Goal: Task Accomplishment & Management: Manage account settings

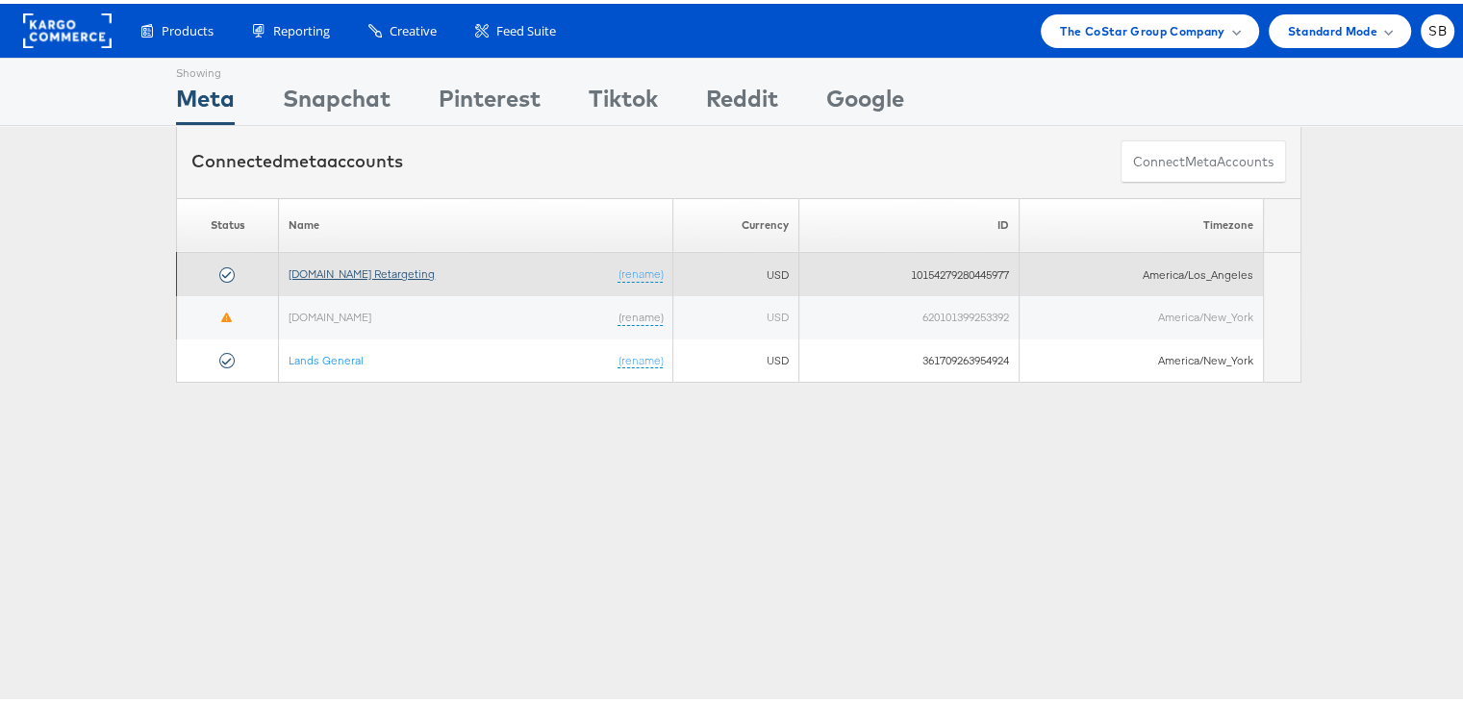
click at [347, 268] on link "Apartments.com Retargeting" at bounding box center [362, 270] width 146 height 14
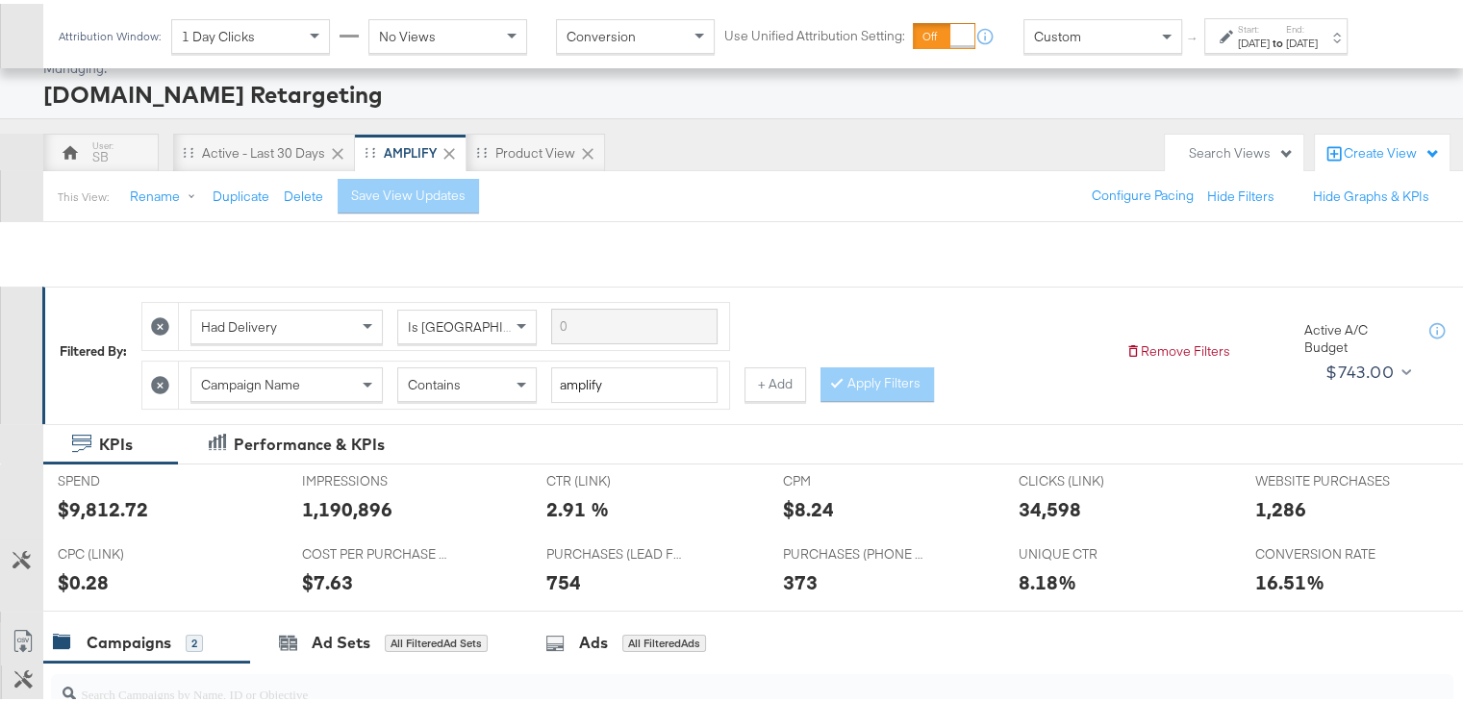
scroll to position [481, 0]
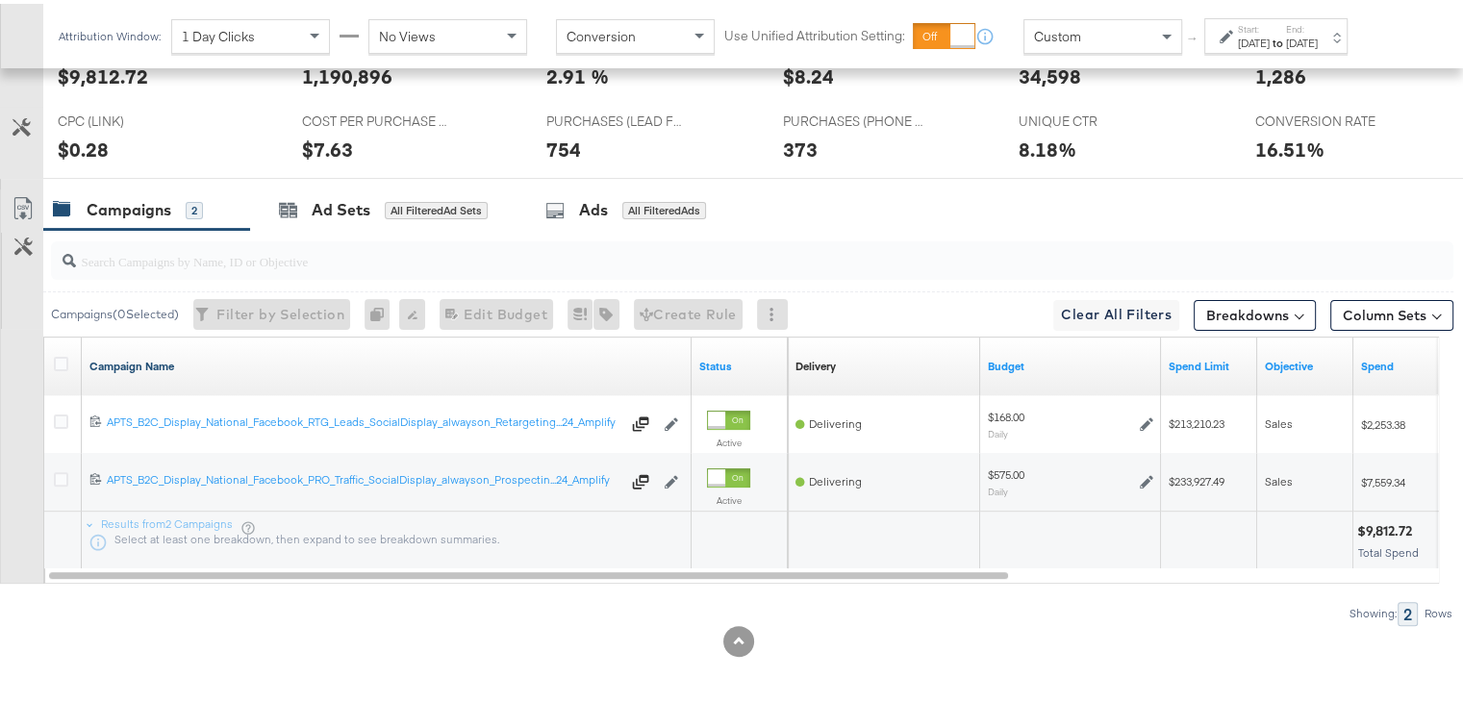
click at [149, 359] on link "Campaign Name" at bounding box center [386, 362] width 594 height 15
click at [149, 359] on link "Campaign Name ↓" at bounding box center [386, 362] width 594 height 15
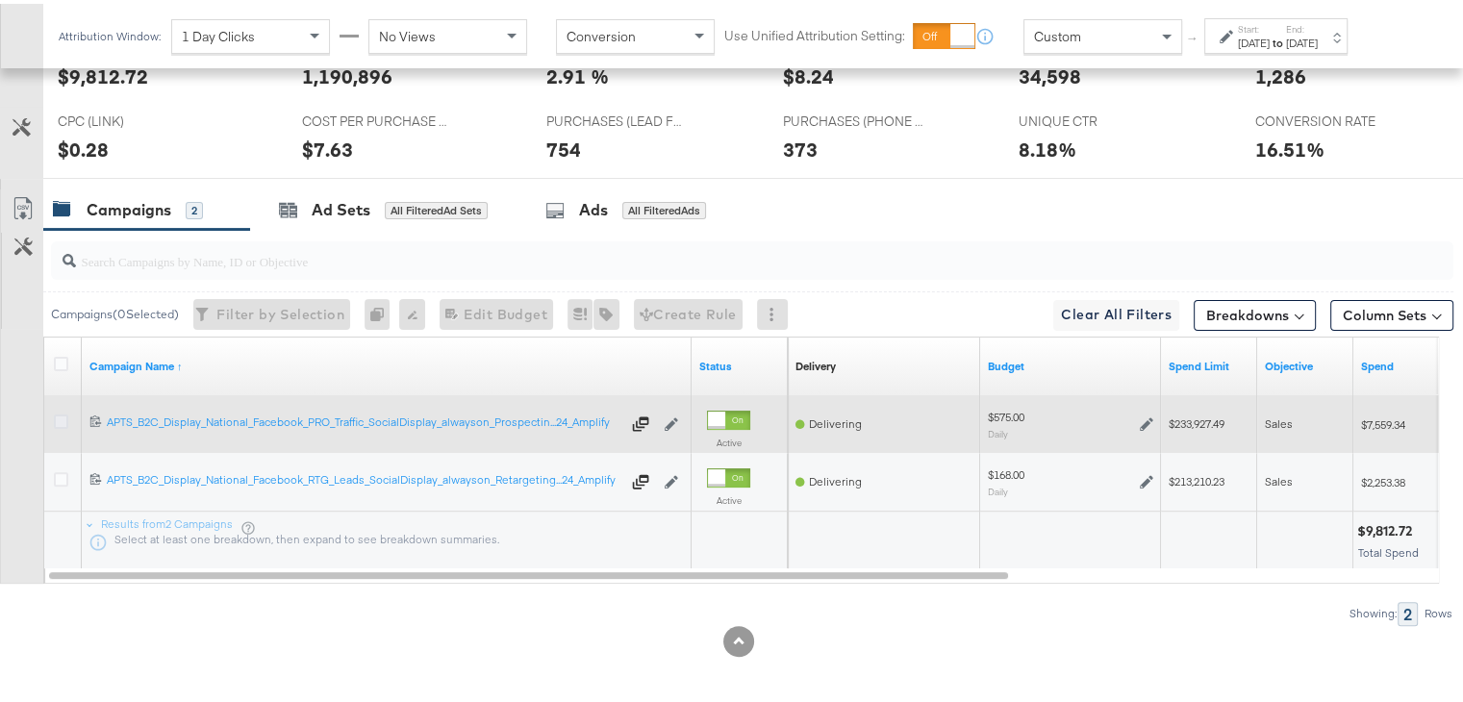
click at [56, 414] on icon at bounding box center [61, 418] width 14 height 14
click at [0, 0] on input "checkbox" at bounding box center [0, 0] width 0 height 0
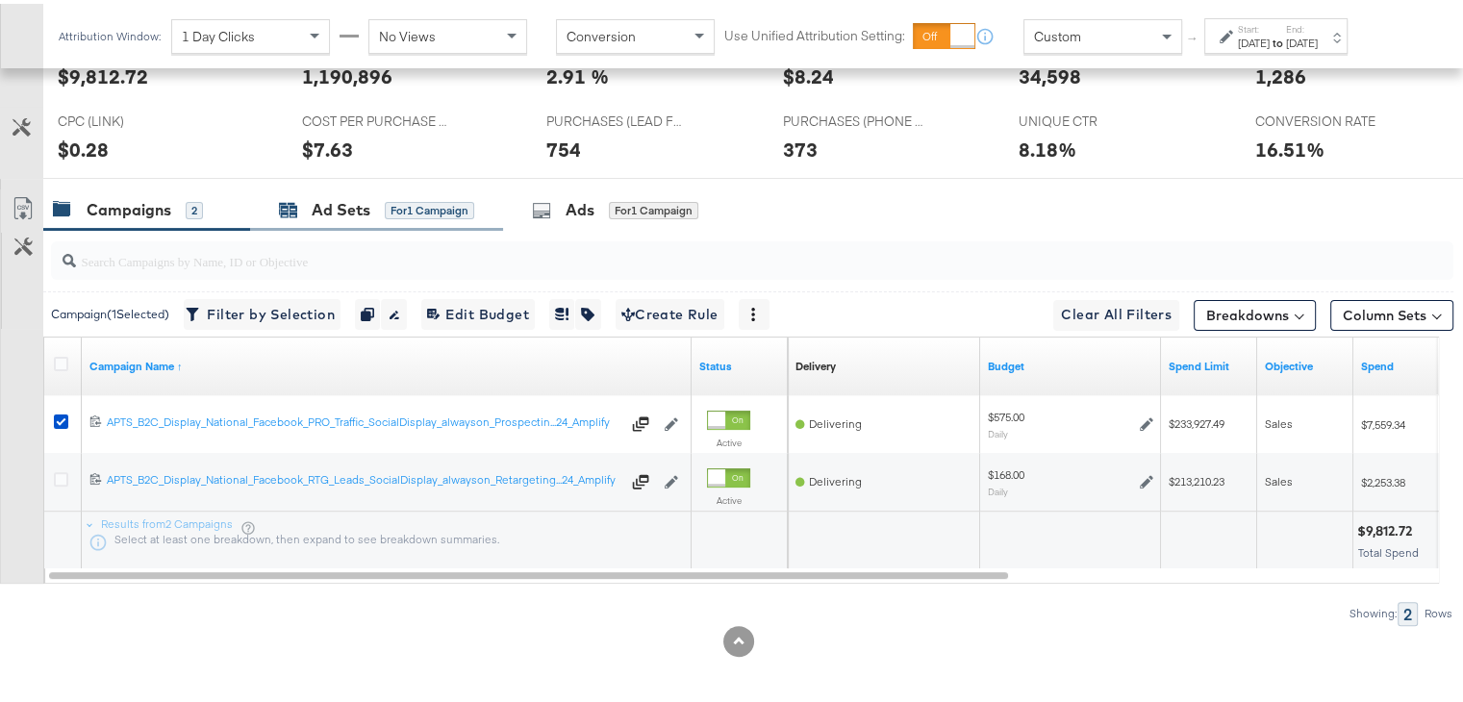
click at [332, 206] on div "Ad Sets" at bounding box center [341, 206] width 59 height 22
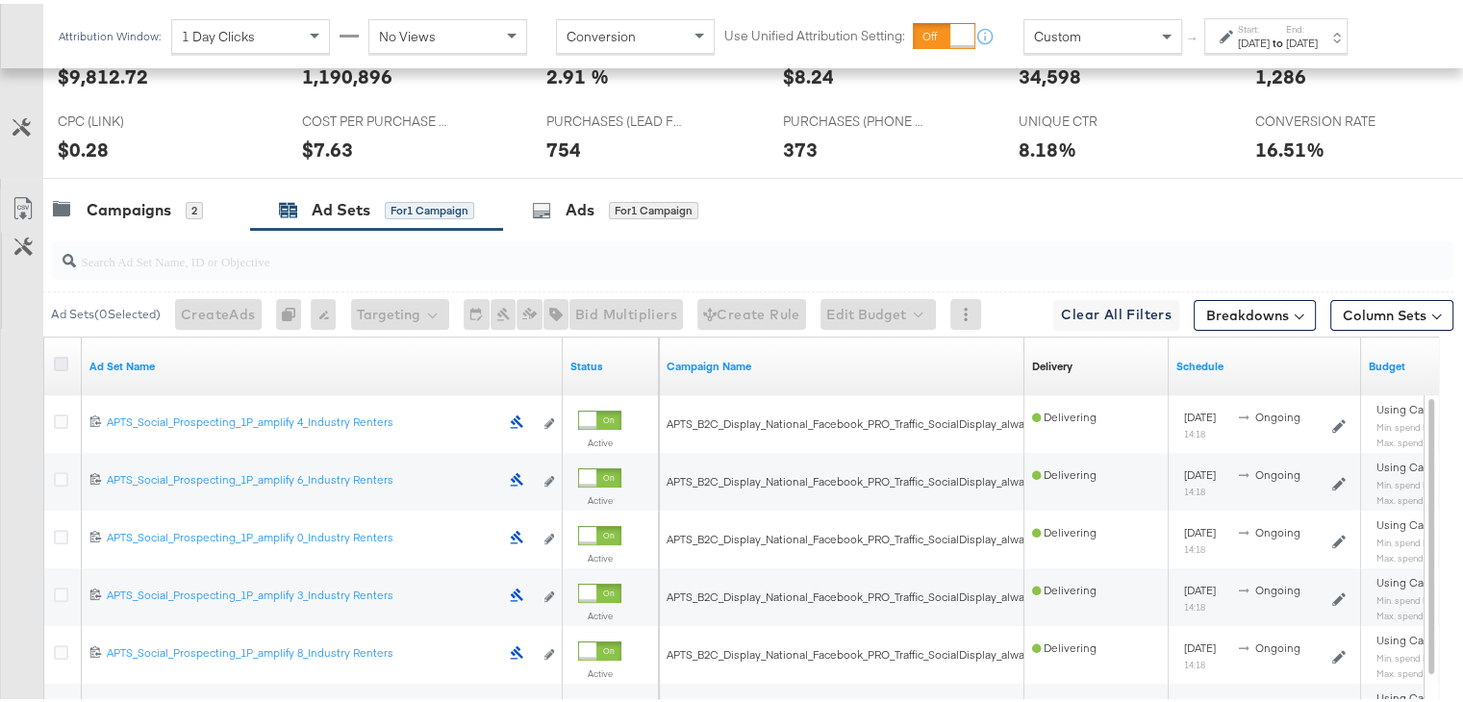
click at [60, 358] on icon at bounding box center [61, 360] width 14 height 14
click at [0, 0] on input "checkbox" at bounding box center [0, 0] width 0 height 0
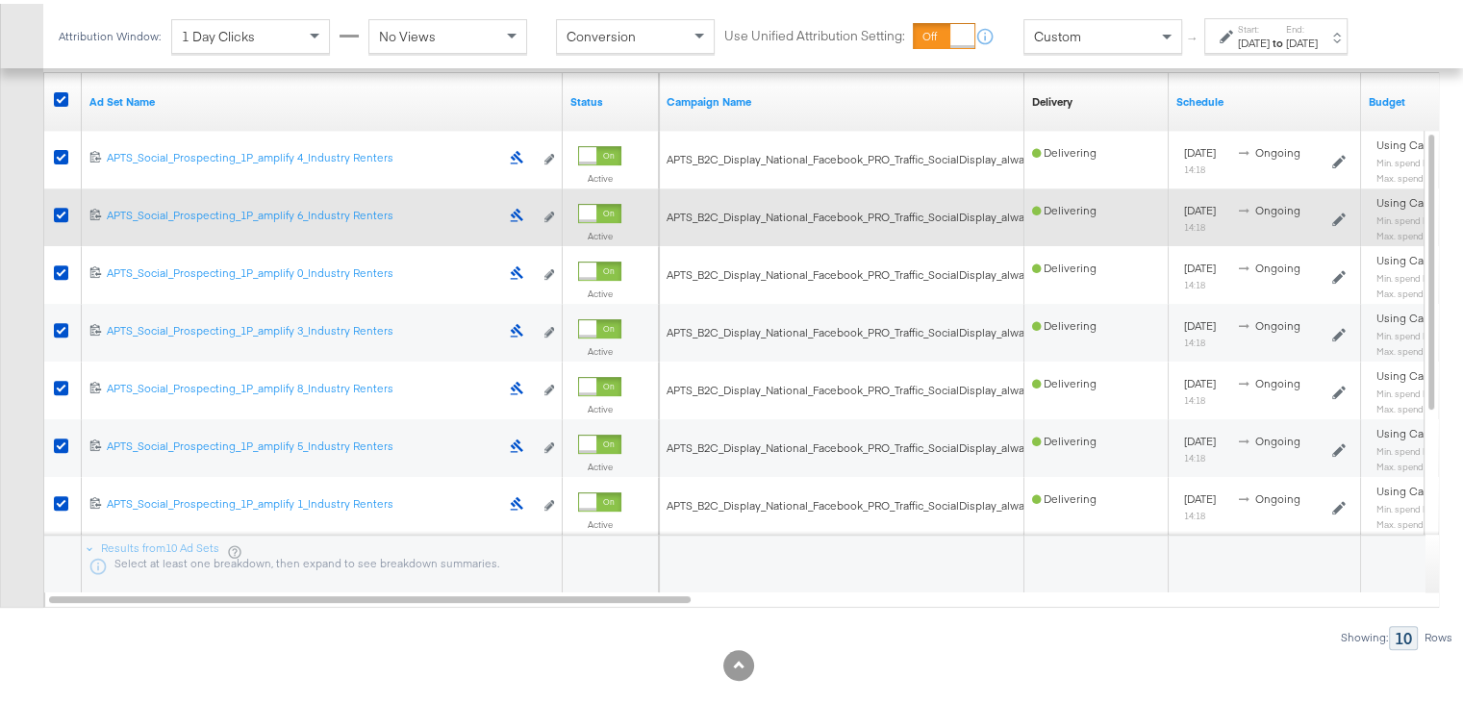
scroll to position [677, 0]
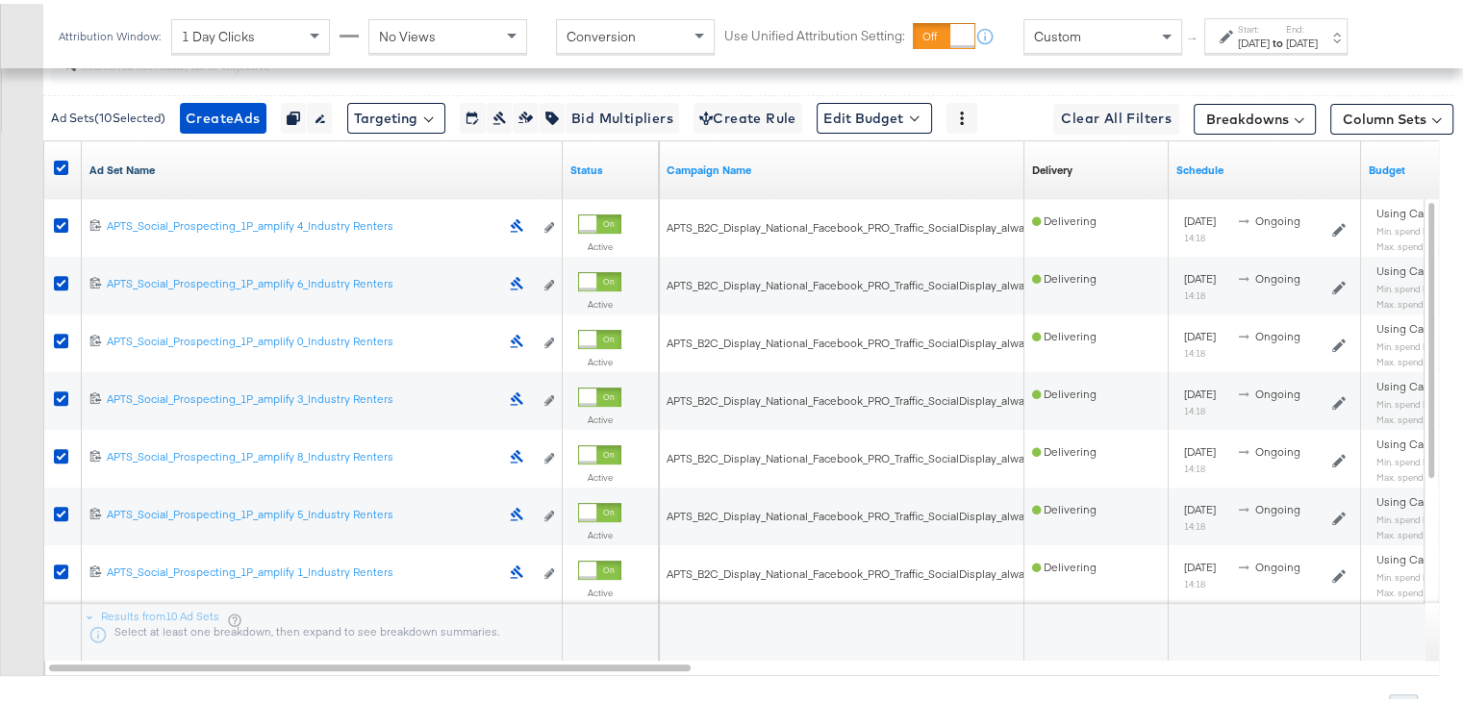
click at [133, 164] on link "Ad Set Name" at bounding box center [321, 166] width 465 height 15
click at [133, 164] on link "Ad Set Name ↓" at bounding box center [321, 166] width 465 height 15
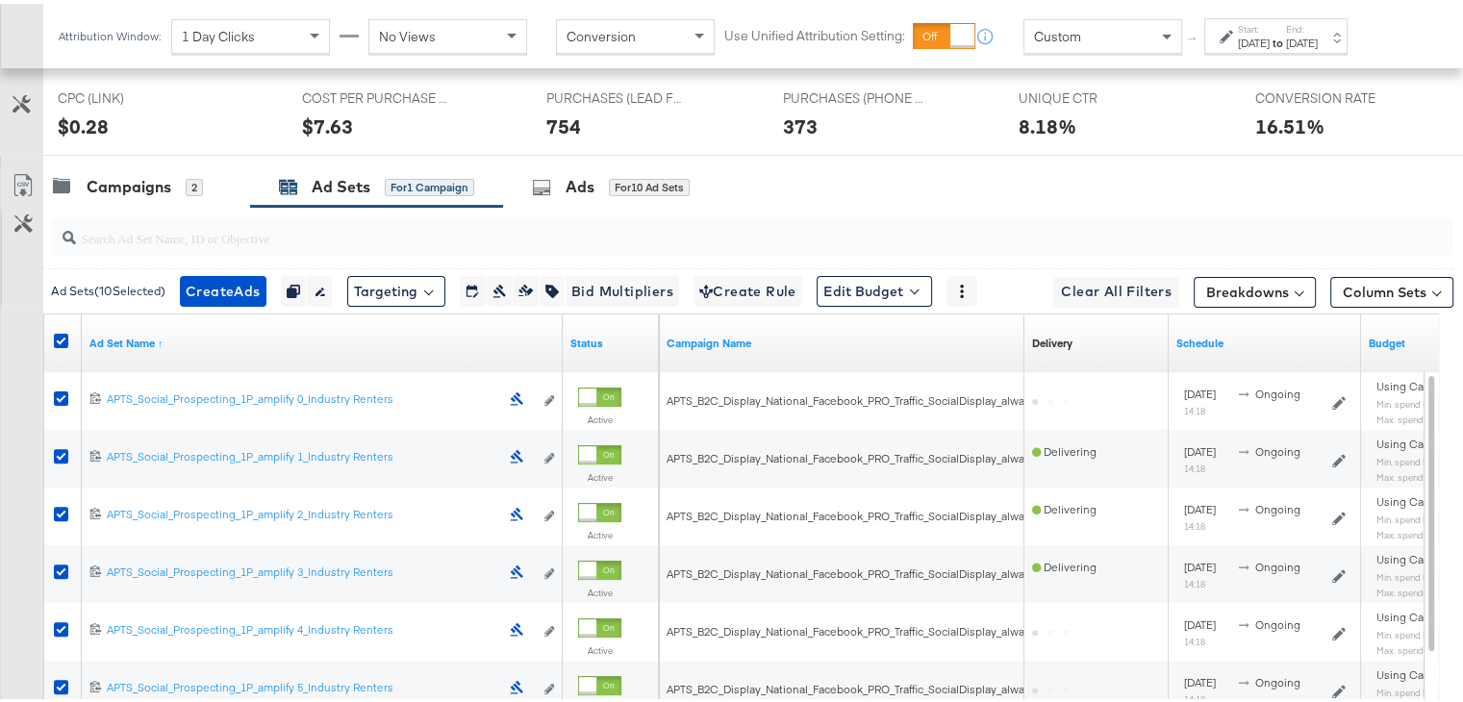
scroll to position [496, 0]
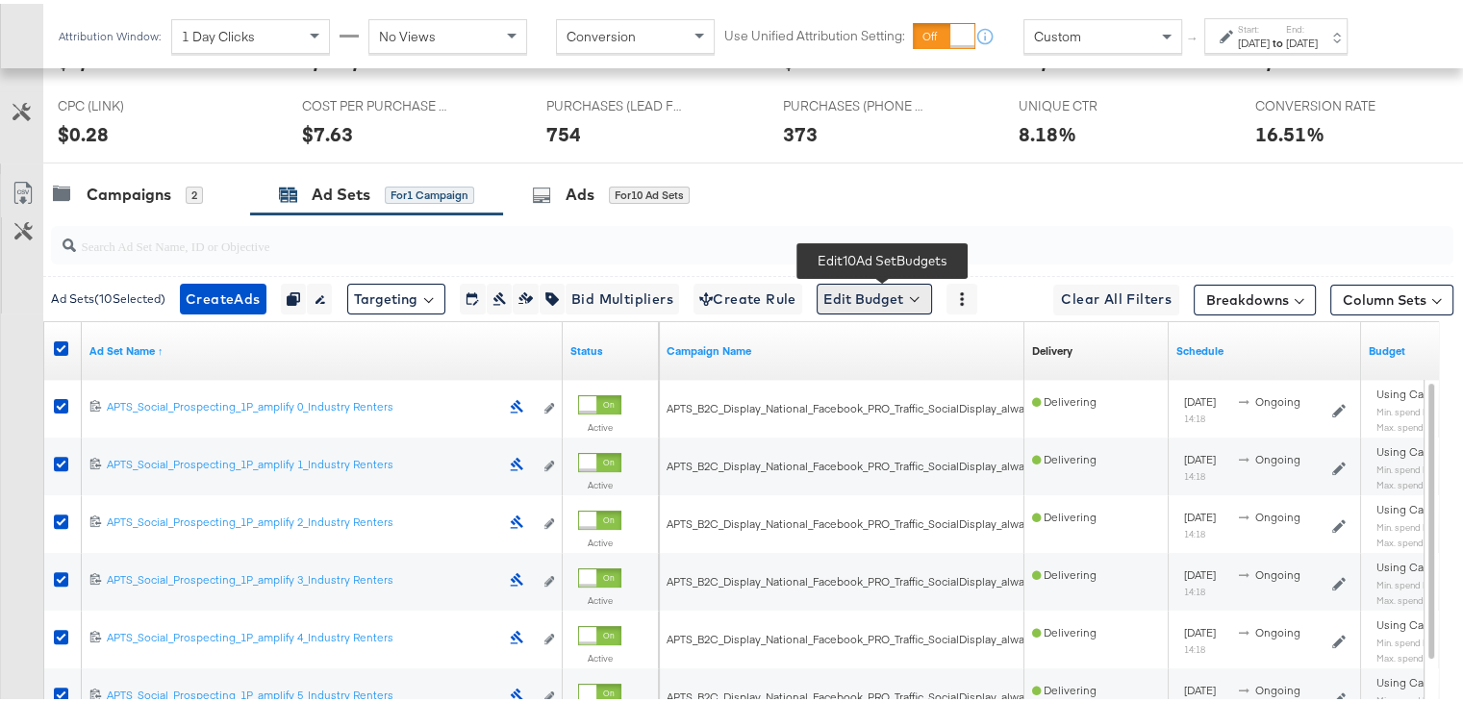
click at [859, 283] on button "Edit Budget" at bounding box center [873, 295] width 115 height 31
click at [877, 345] on span "Edit Ad Set Budget" at bounding box center [880, 345] width 110 height 25
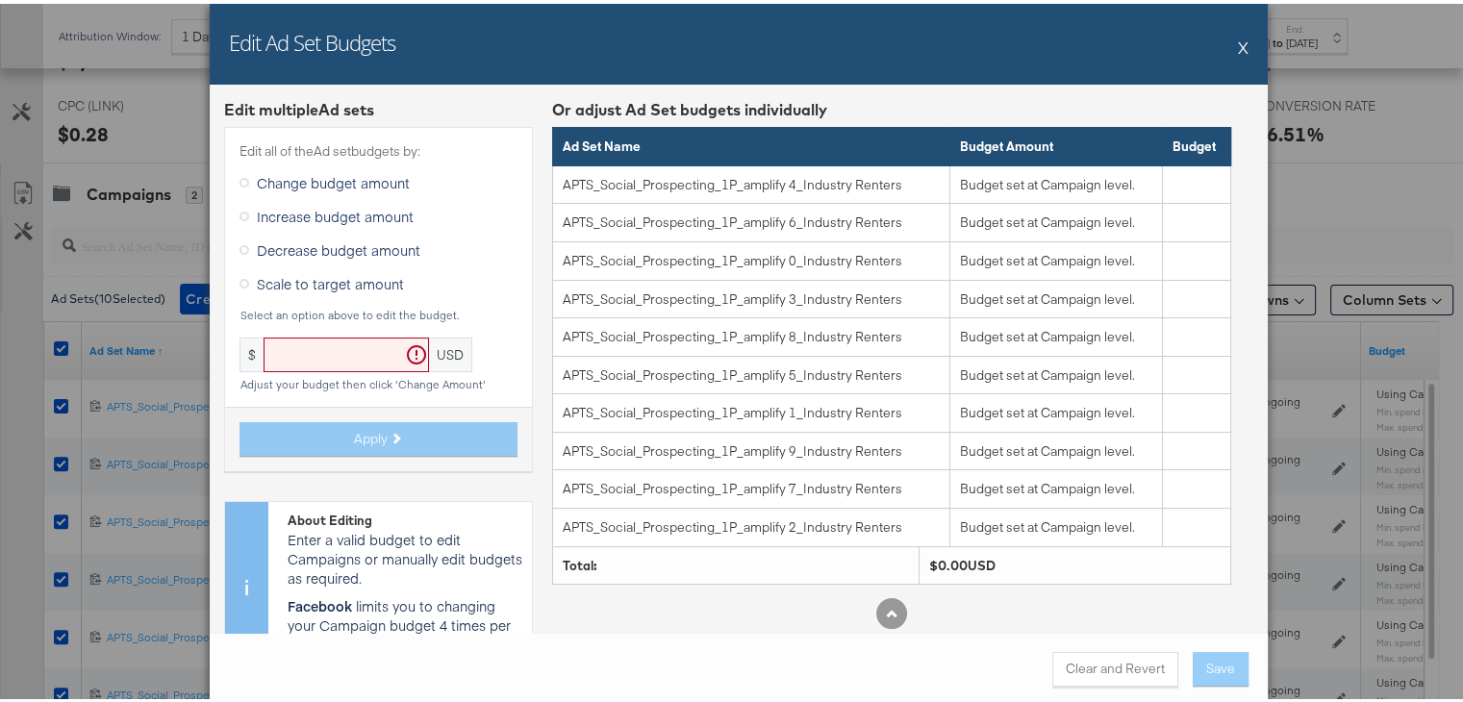
click at [1238, 43] on button "X" at bounding box center [1243, 43] width 11 height 38
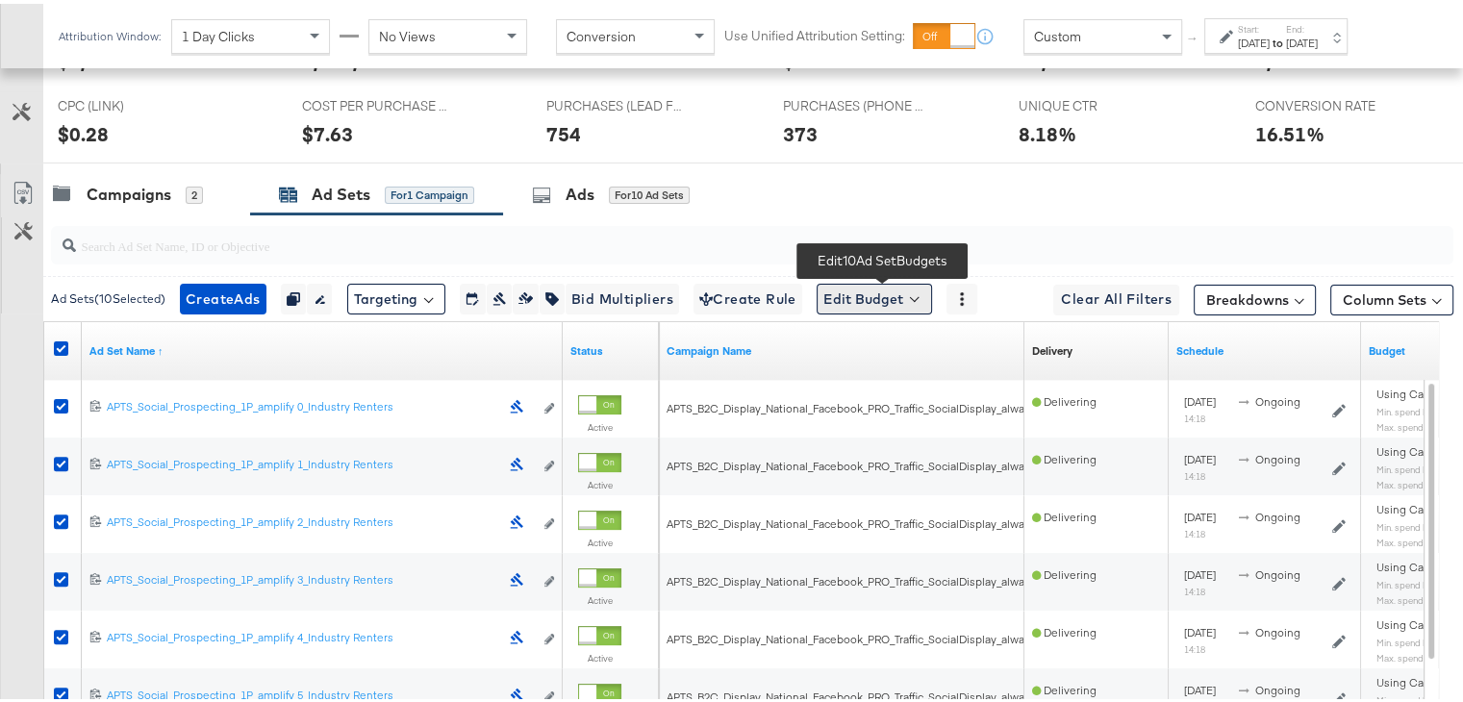
click at [860, 289] on button "Edit Budget" at bounding box center [873, 295] width 115 height 31
click at [881, 389] on span "Edit Ad Set Spend Limits" at bounding box center [896, 383] width 142 height 25
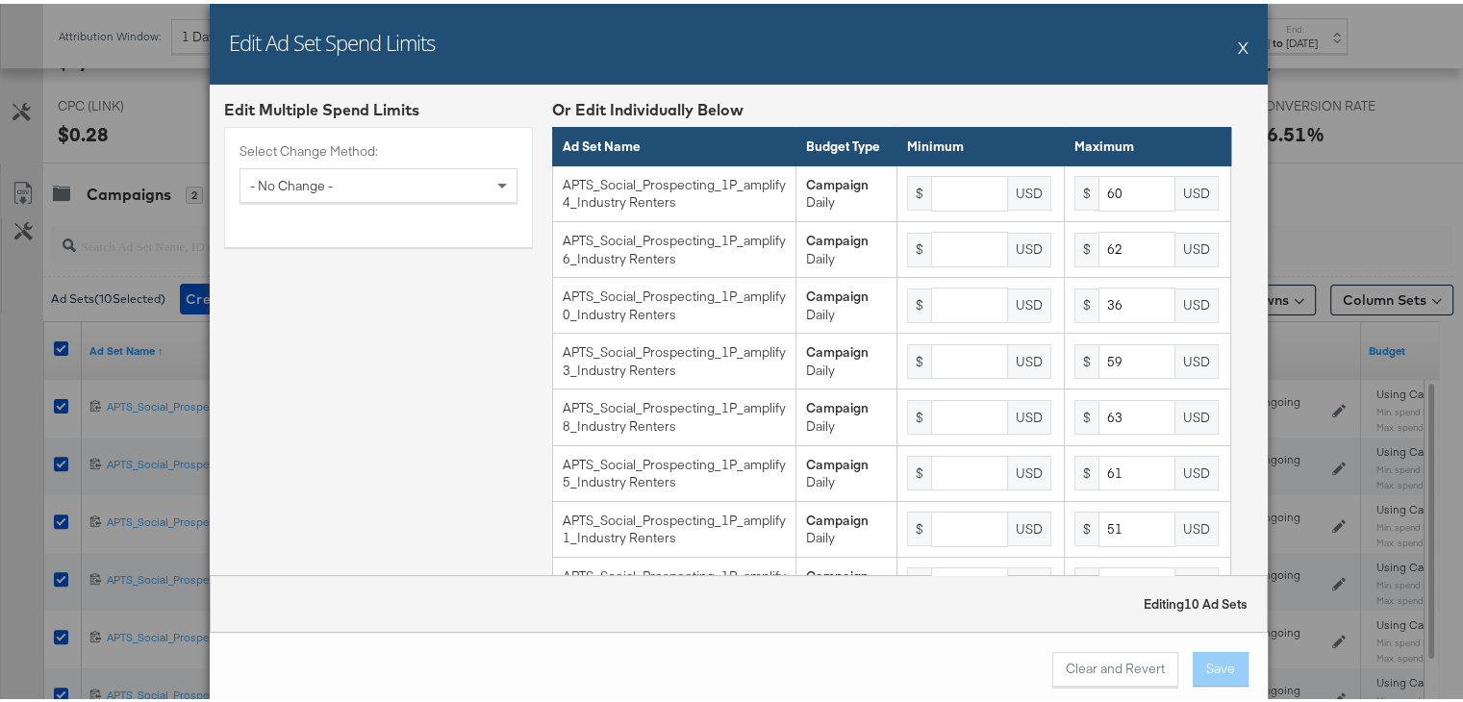
click at [1238, 36] on button "X" at bounding box center [1243, 43] width 11 height 38
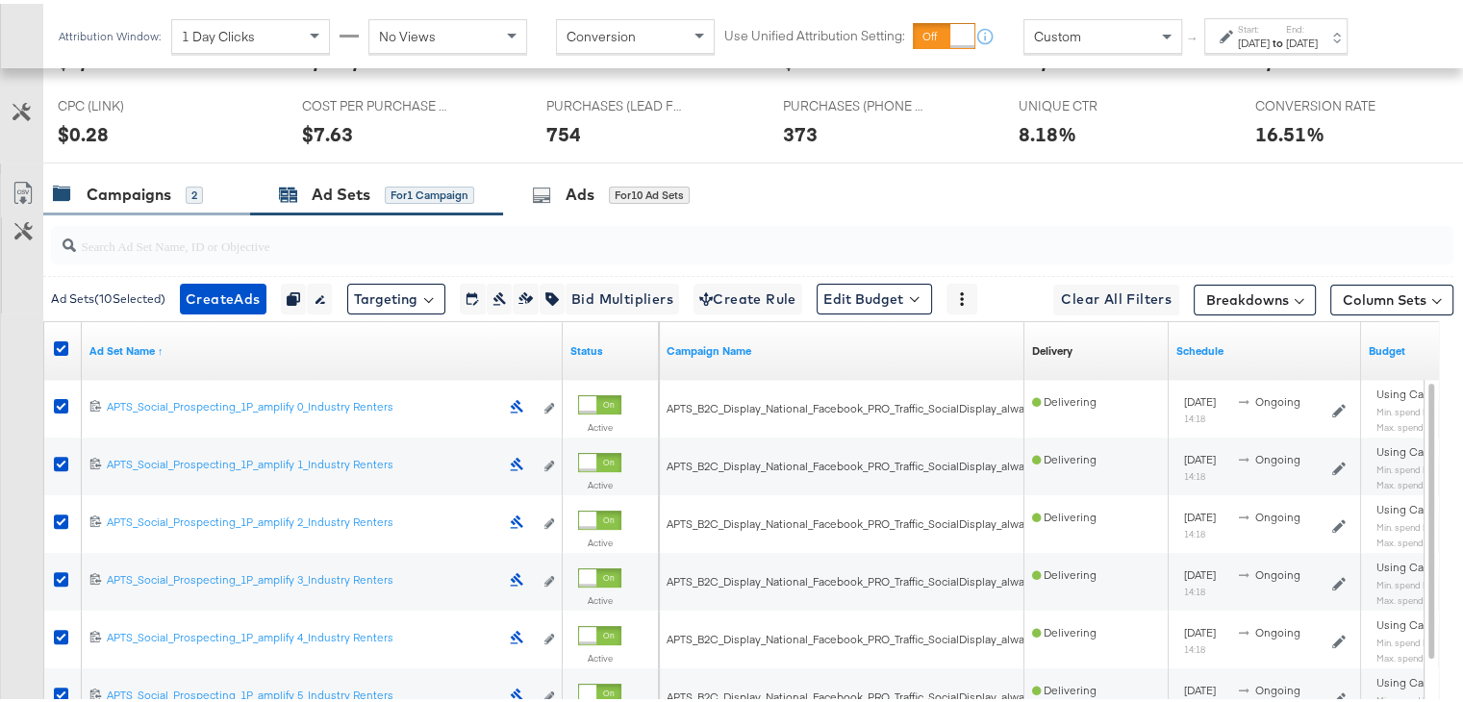
click at [131, 191] on div "Campaigns" at bounding box center [129, 191] width 85 height 22
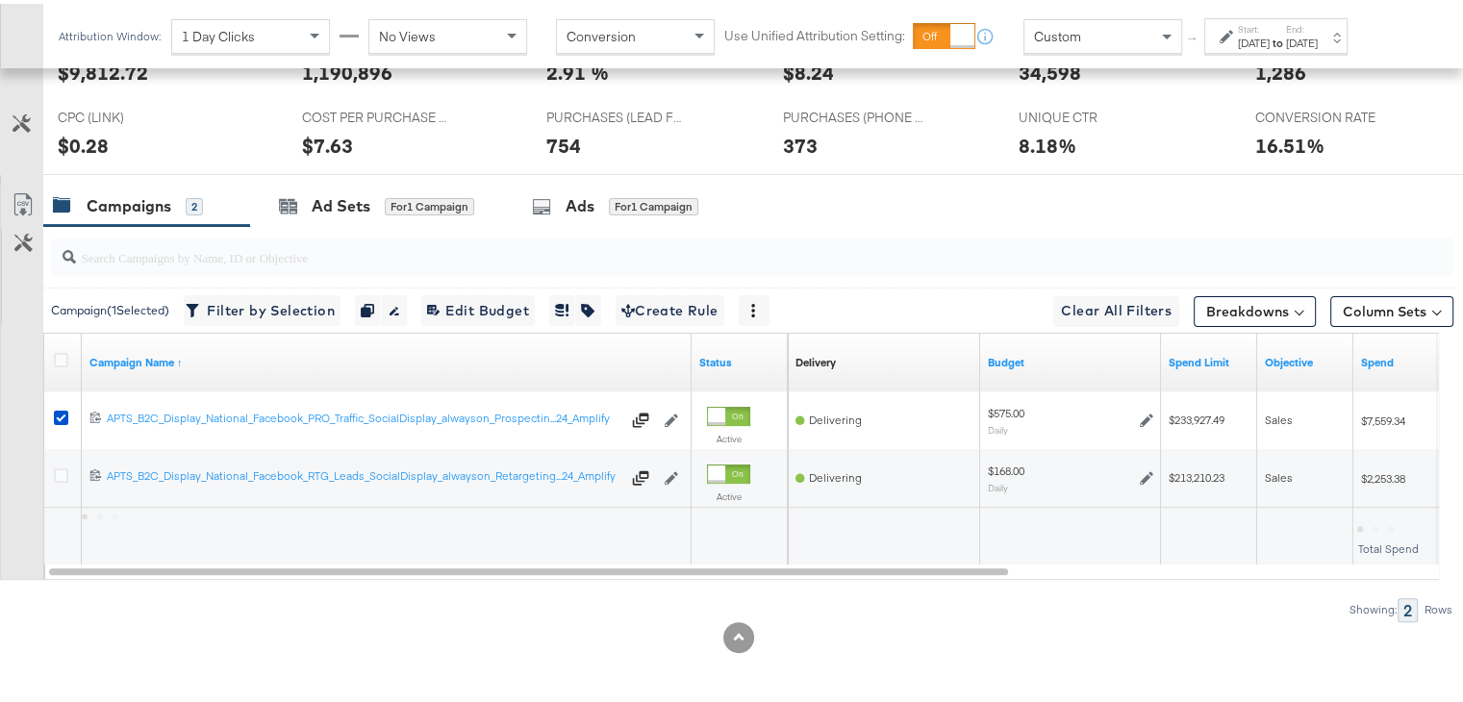
scroll to position [481, 0]
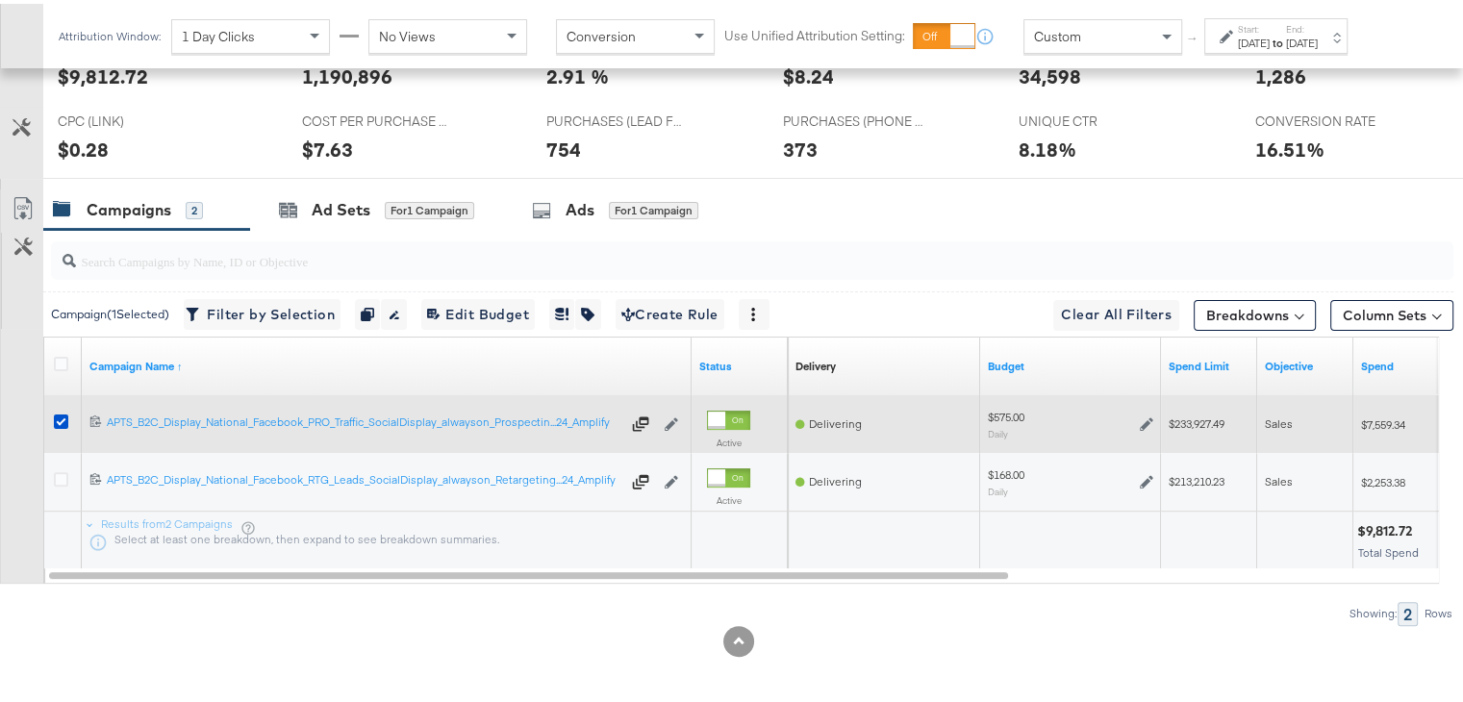
click at [52, 409] on div at bounding box center [64, 420] width 36 height 35
click at [62, 415] on icon at bounding box center [61, 418] width 14 height 14
click at [0, 0] on input "checkbox" at bounding box center [0, 0] width 0 height 0
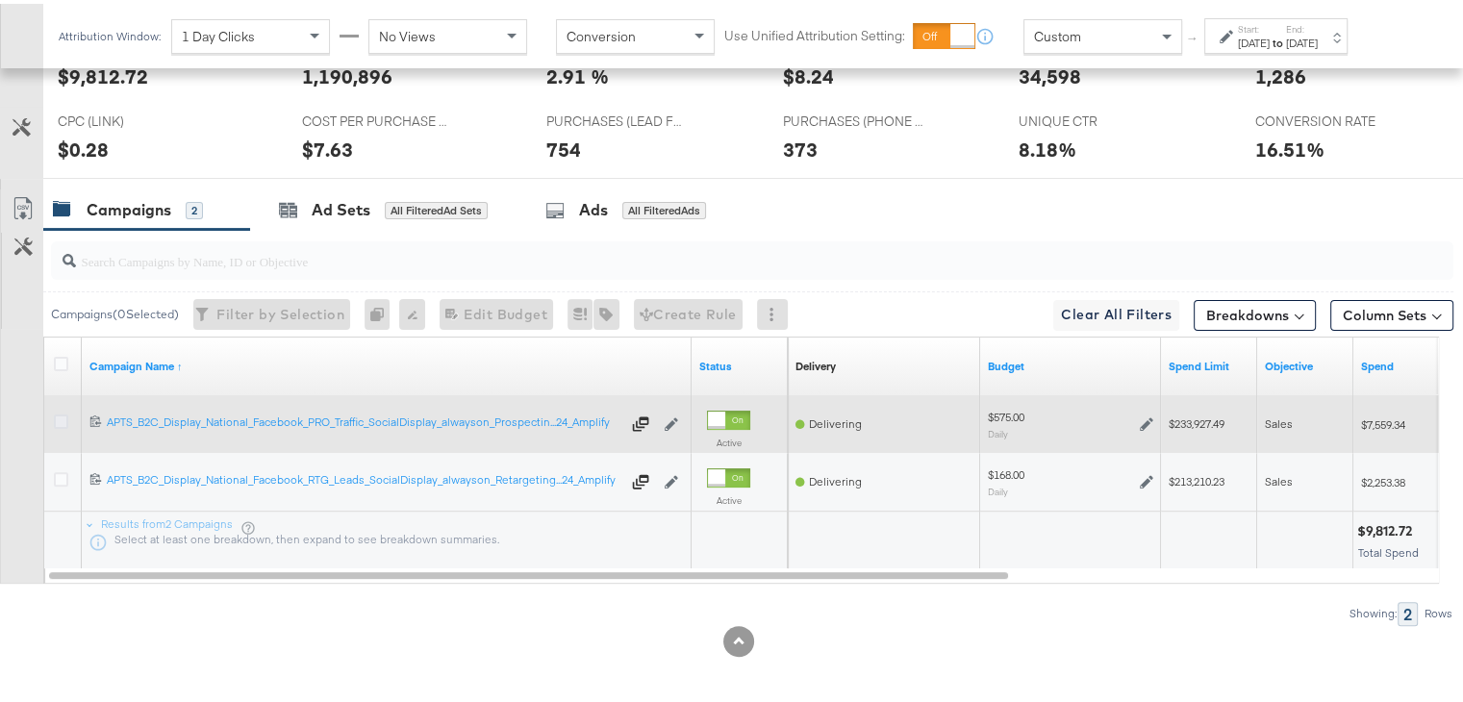
click at [62, 415] on icon at bounding box center [61, 418] width 14 height 14
click at [0, 0] on input "checkbox" at bounding box center [0, 0] width 0 height 0
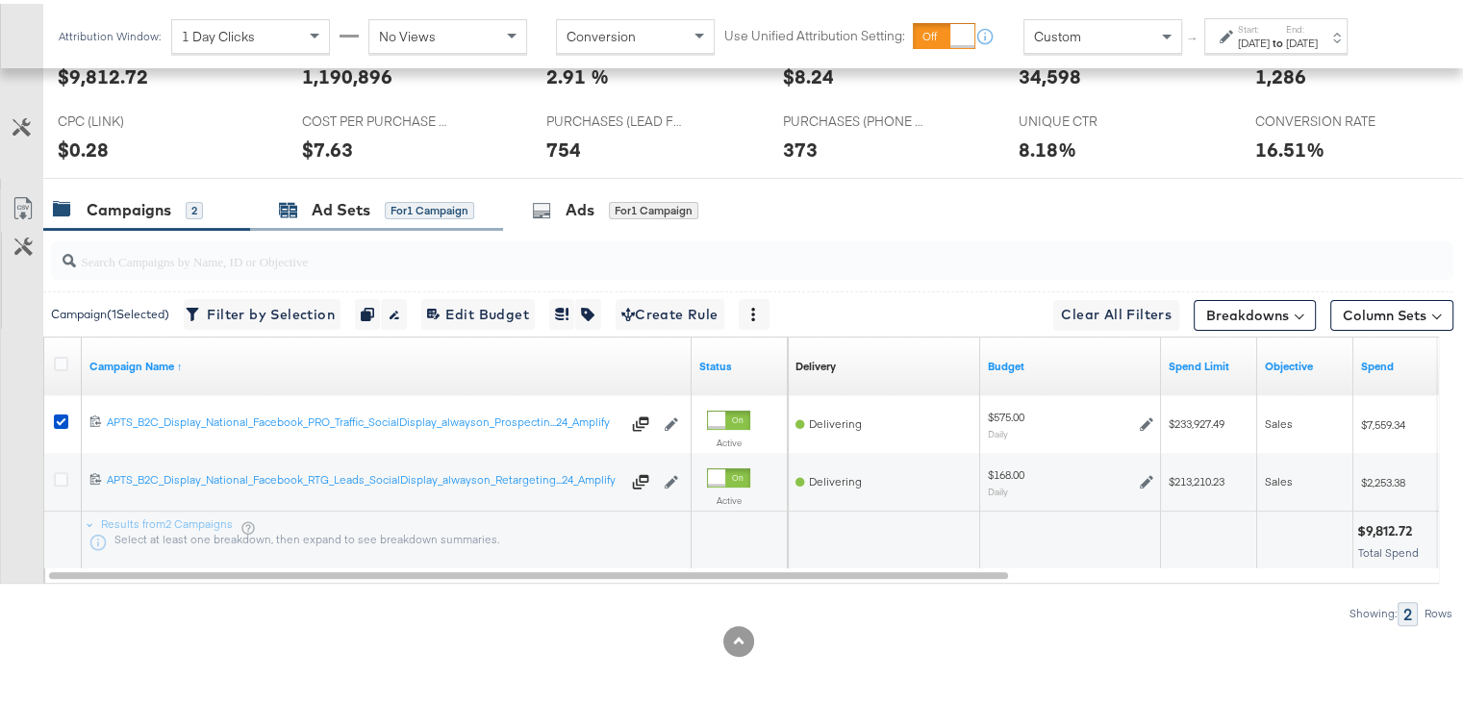
click at [350, 209] on div "Ad Sets" at bounding box center [341, 206] width 59 height 22
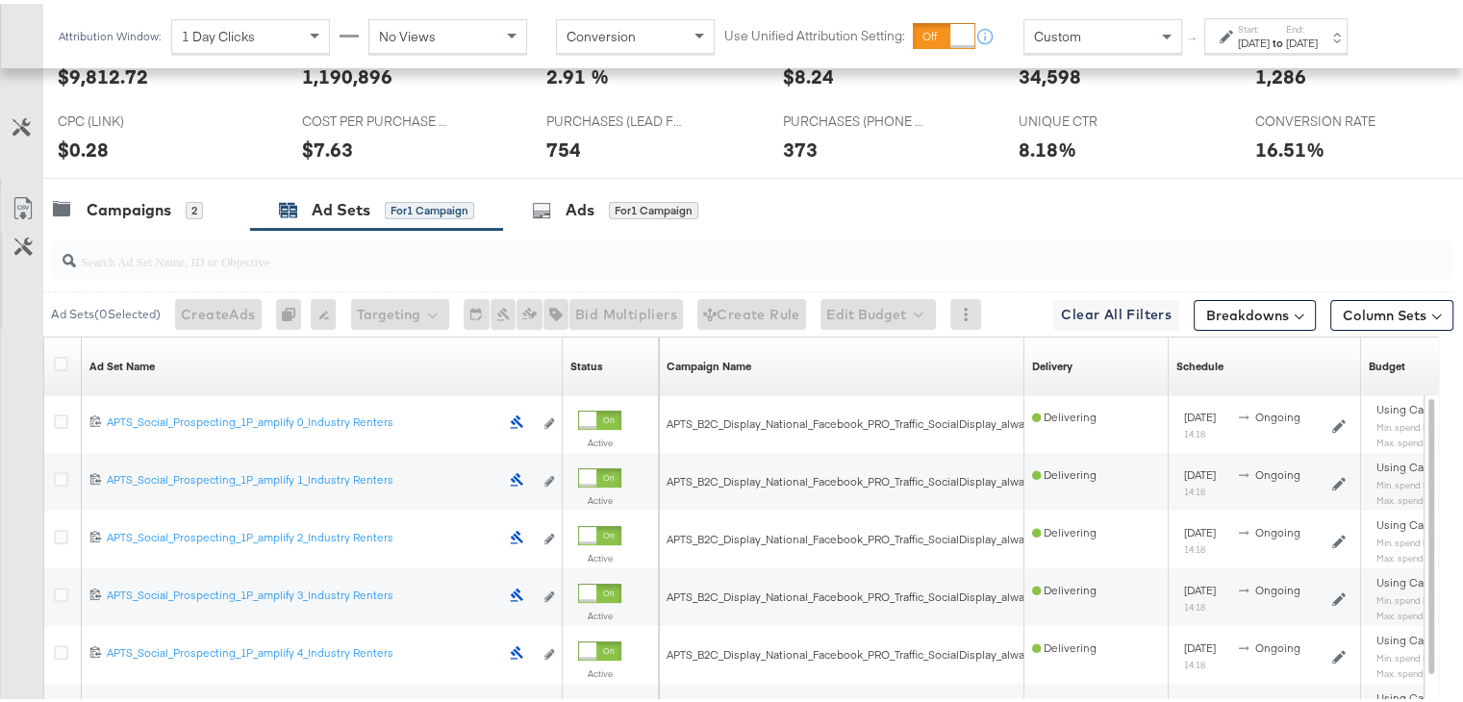
scroll to position [496, 0]
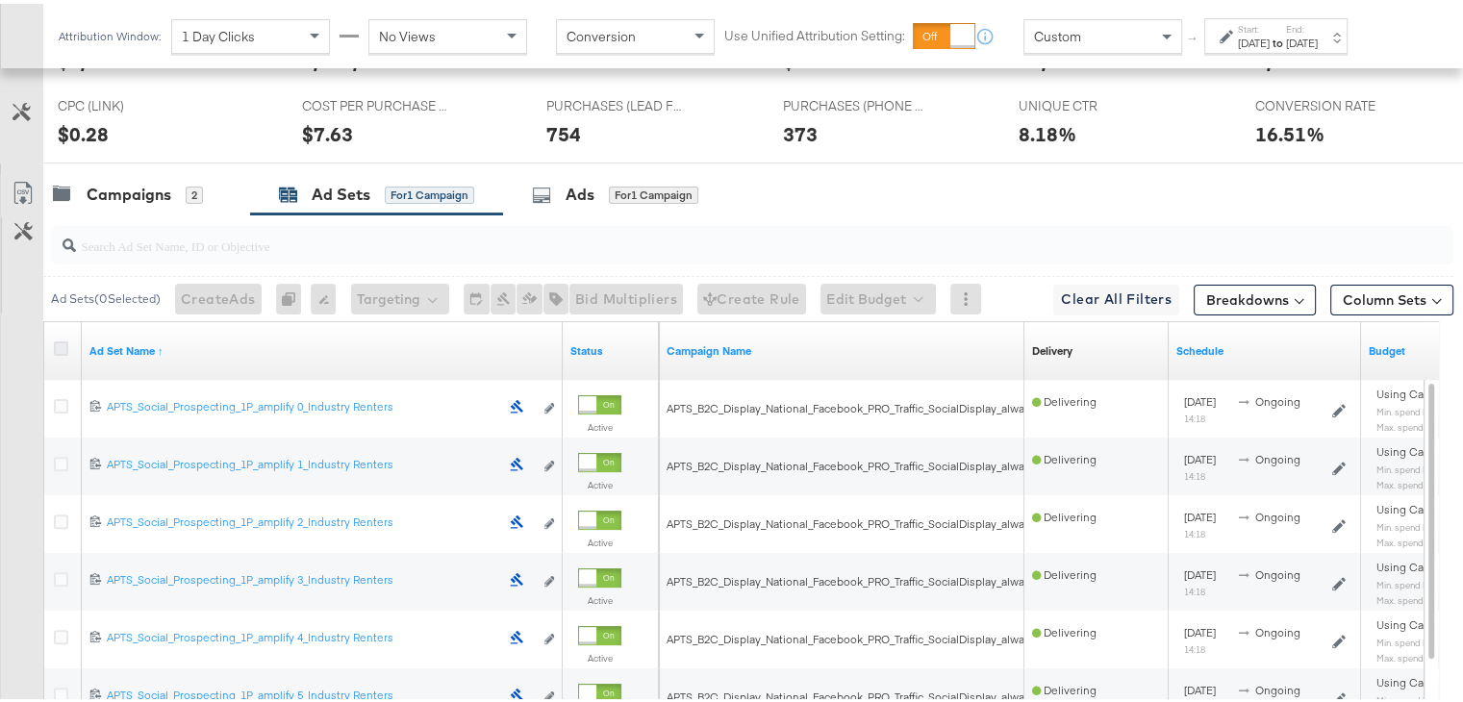
click at [62, 338] on icon at bounding box center [61, 345] width 14 height 14
click at [0, 0] on input "checkbox" at bounding box center [0, 0] width 0 height 0
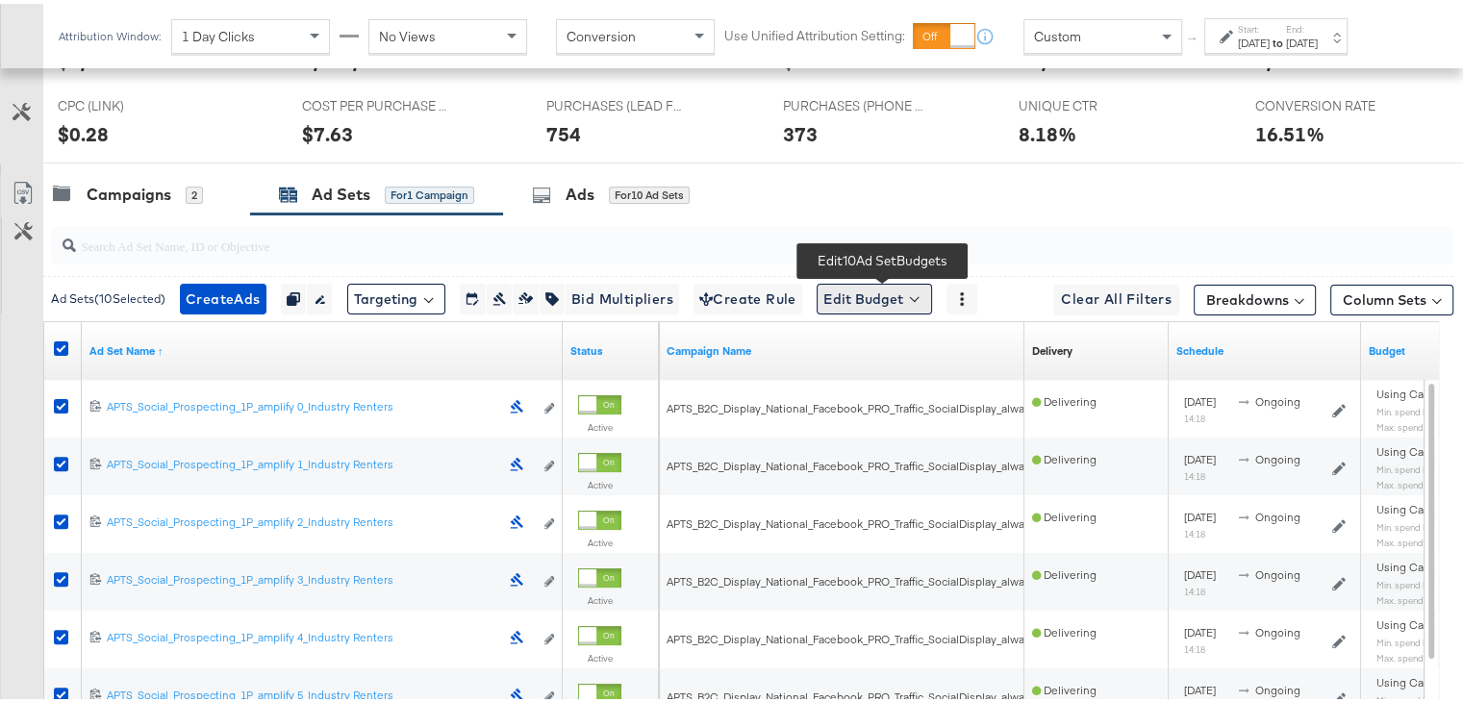
click at [890, 280] on button "Edit Budget" at bounding box center [873, 295] width 115 height 31
click at [891, 376] on span "Edit Ad Set Spend Limits" at bounding box center [896, 383] width 142 height 25
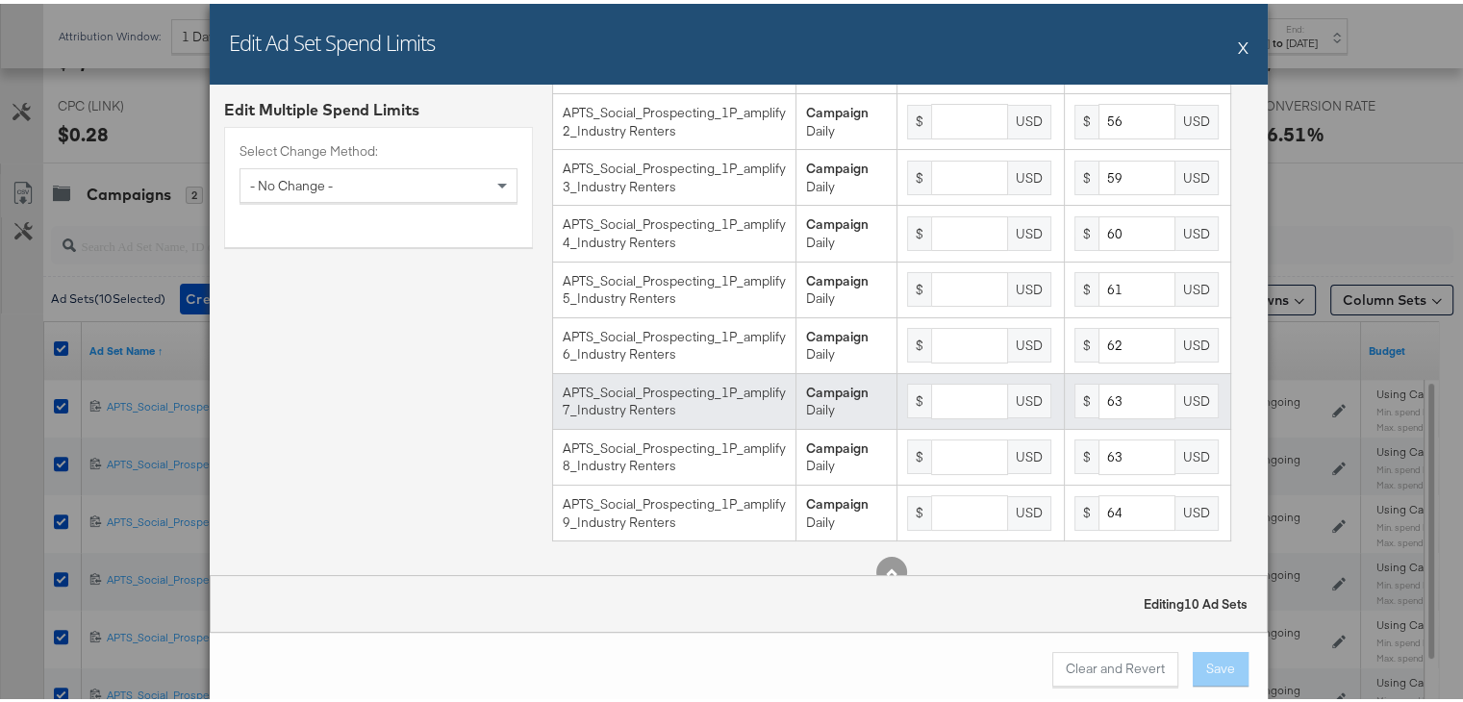
scroll to position [209, 0]
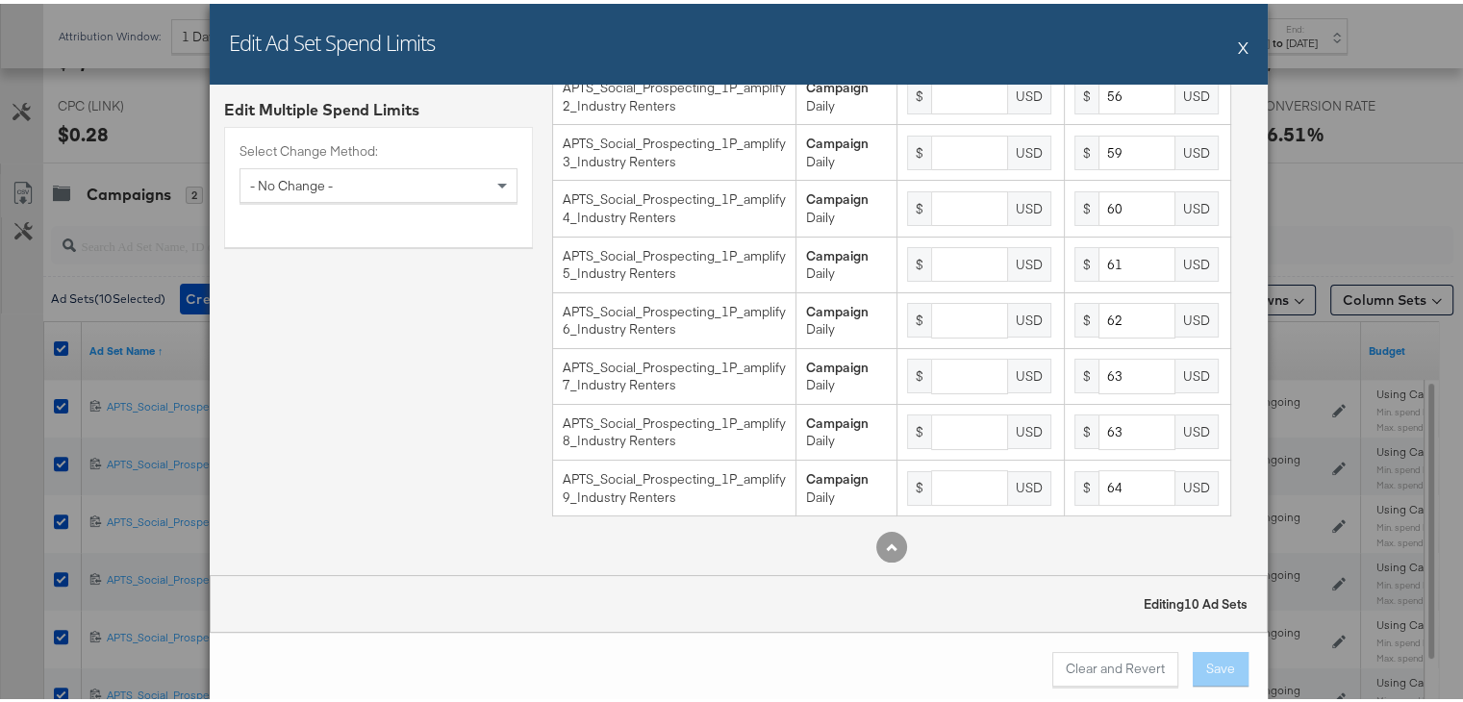
click at [1238, 43] on button "X" at bounding box center [1243, 43] width 11 height 38
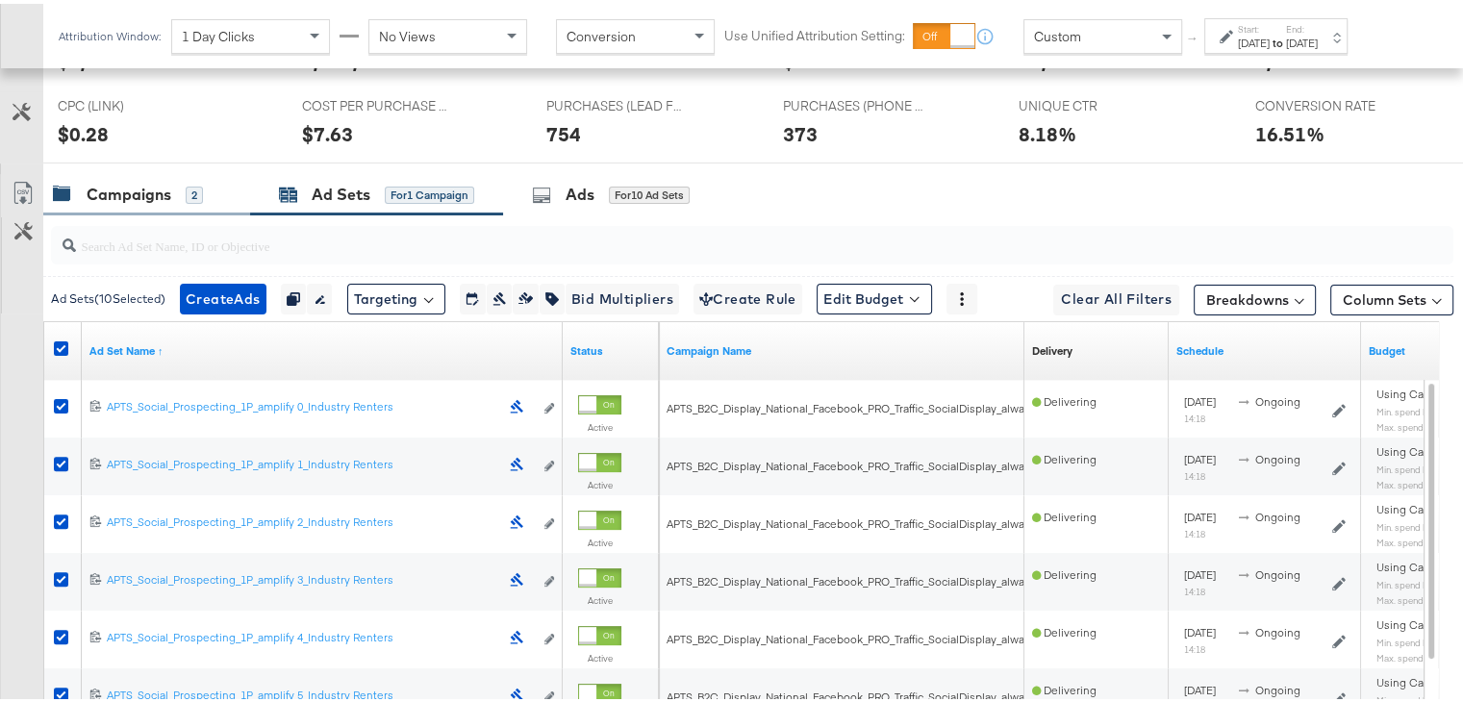
click at [162, 188] on div "Campaigns" at bounding box center [129, 191] width 85 height 22
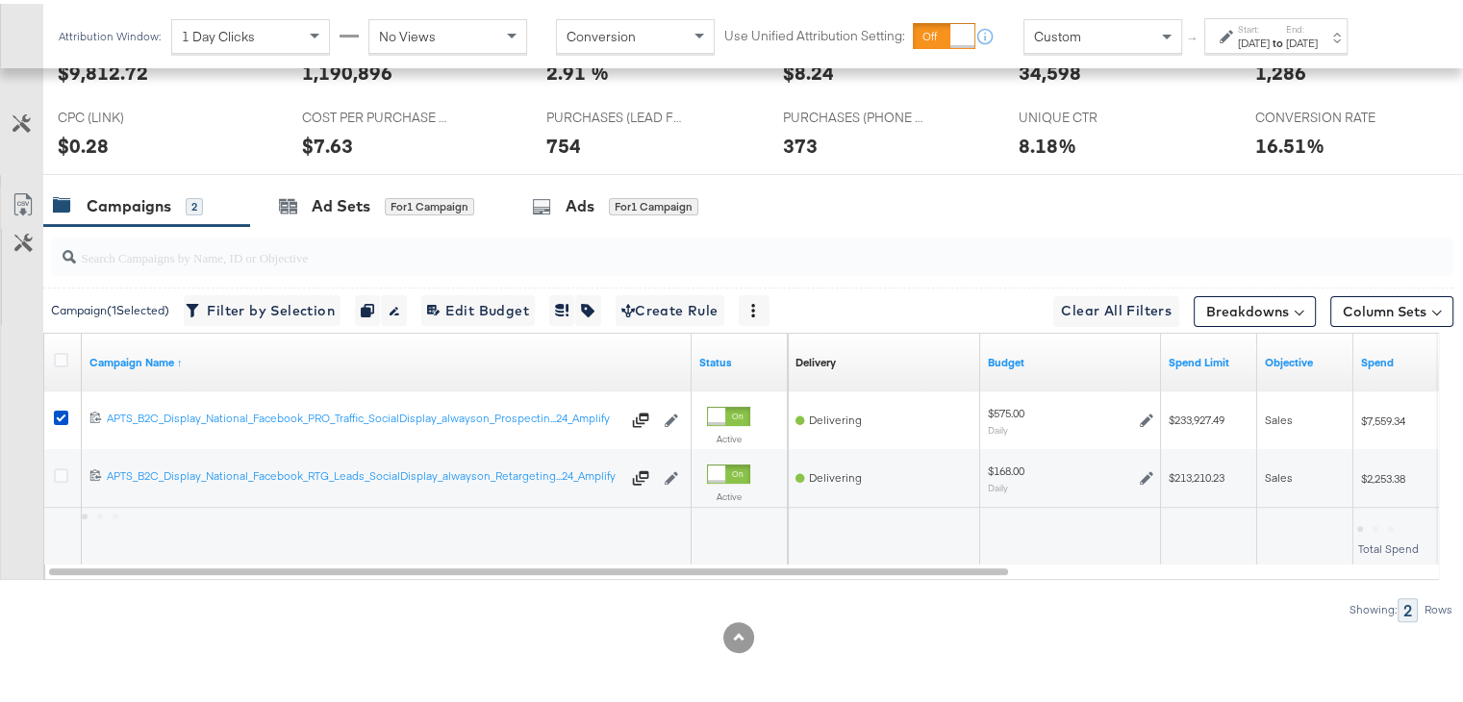
scroll to position [481, 0]
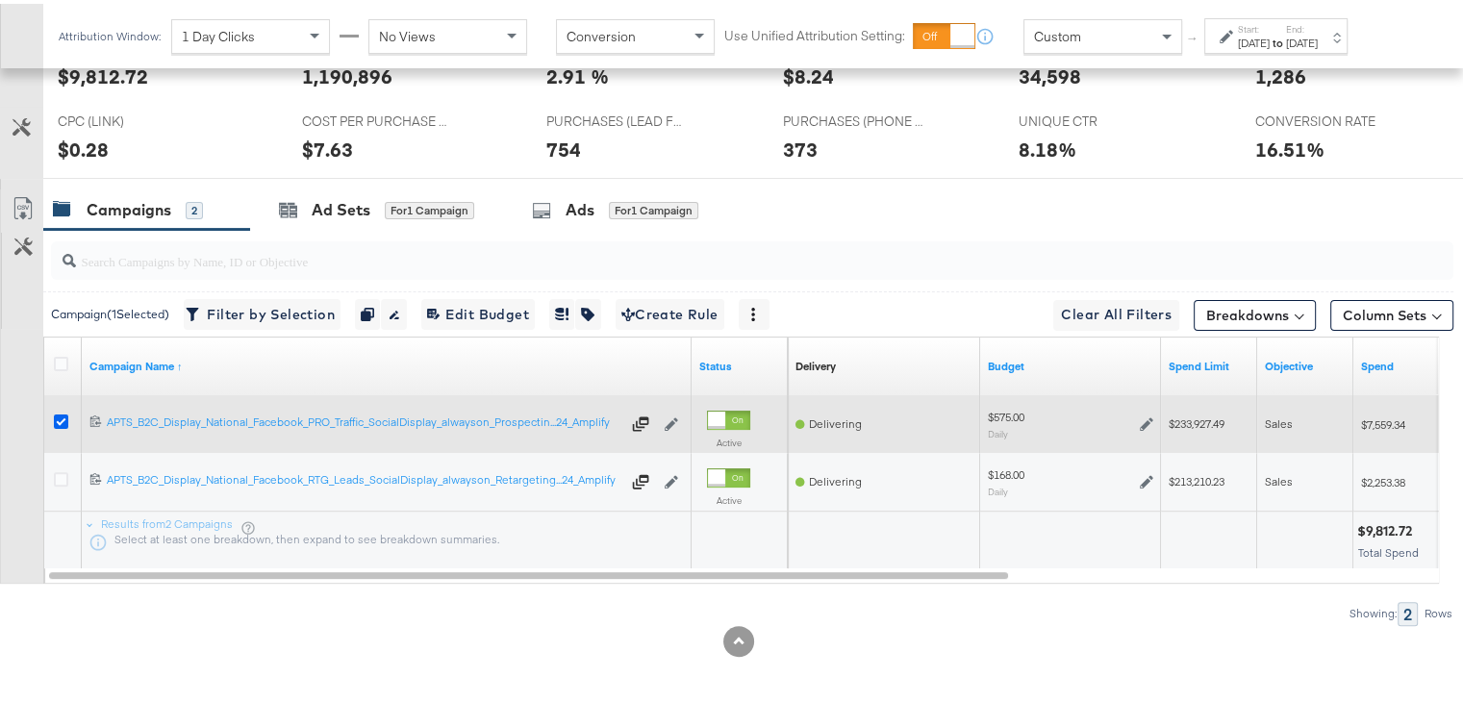
click at [58, 417] on icon at bounding box center [61, 418] width 14 height 14
click at [0, 0] on input "checkbox" at bounding box center [0, 0] width 0 height 0
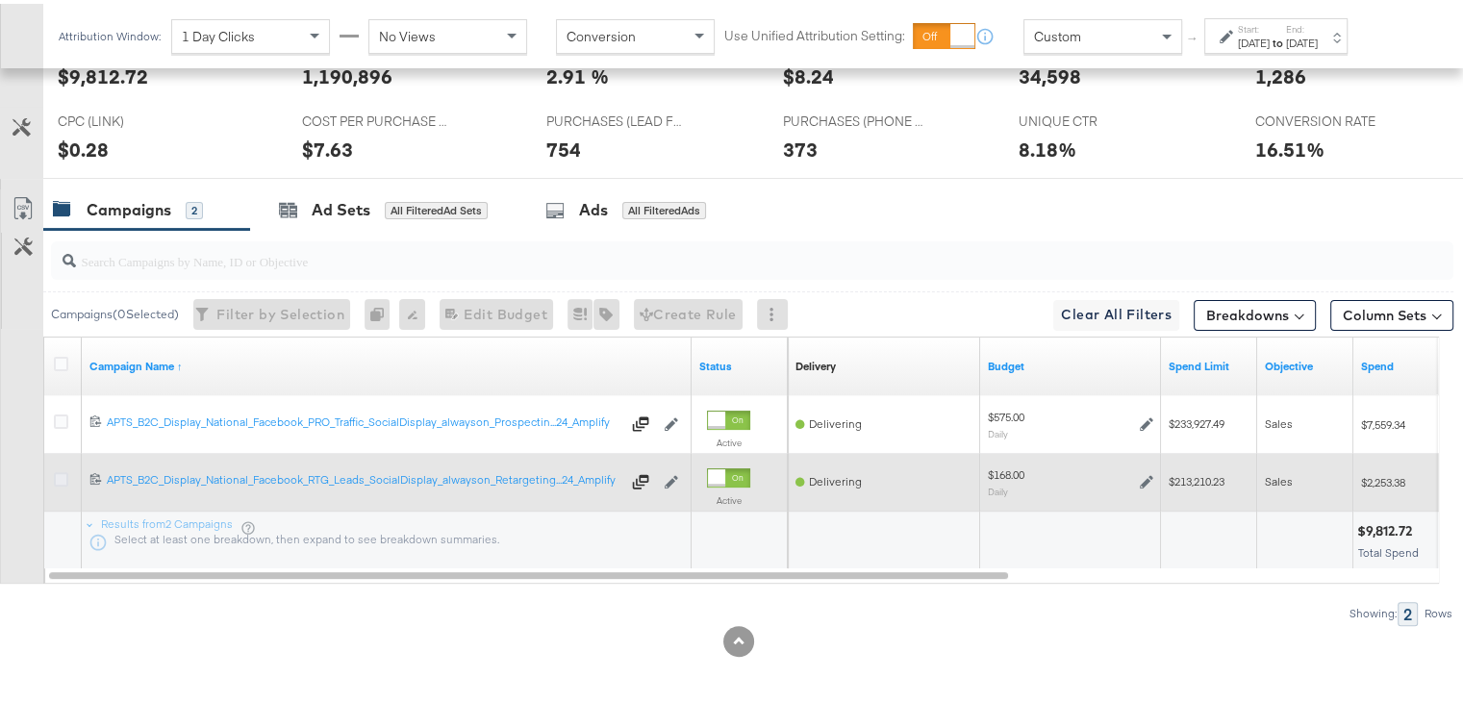
click at [62, 478] on icon at bounding box center [61, 475] width 14 height 14
click at [0, 0] on input "checkbox" at bounding box center [0, 0] width 0 height 0
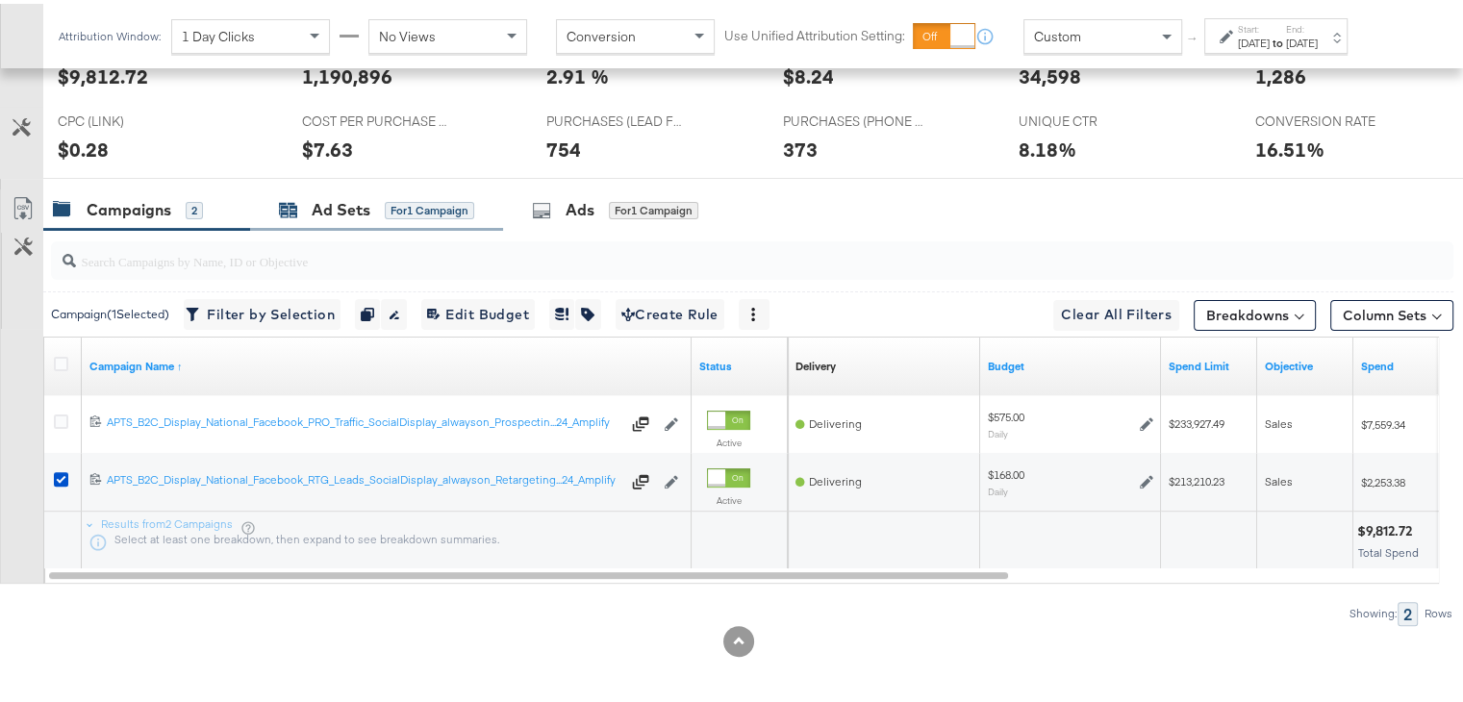
click at [419, 205] on div "for 1 Campaign" at bounding box center [429, 206] width 89 height 17
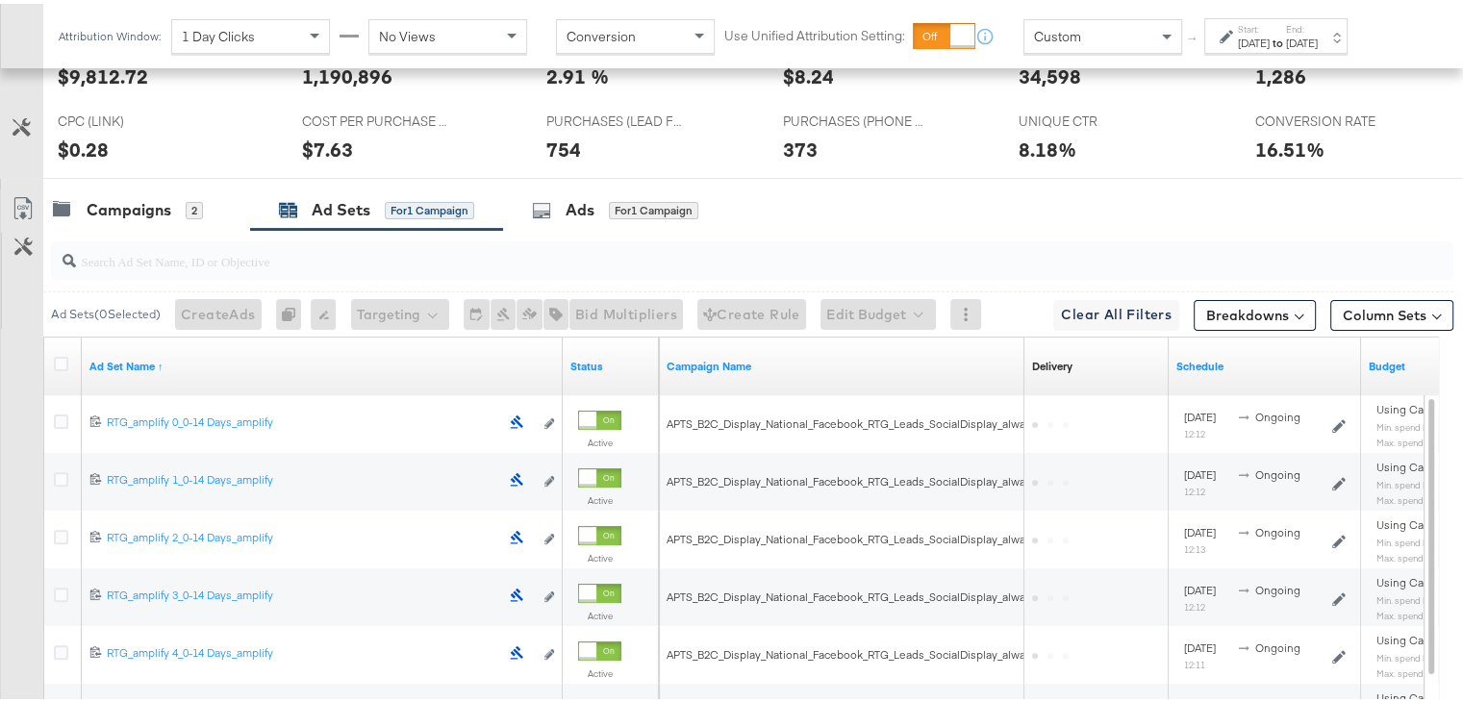
scroll to position [496, 0]
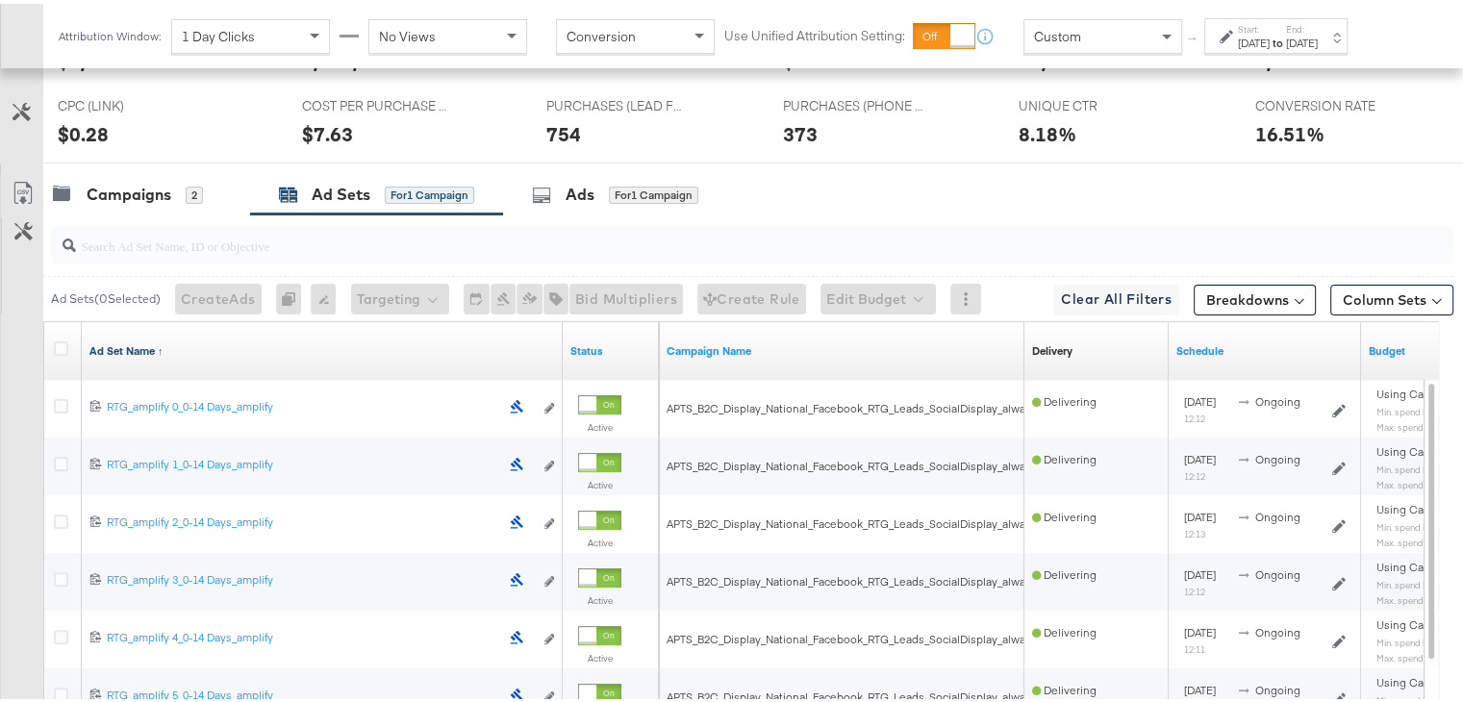
click at [123, 340] on link "Ad Set Name ↑" at bounding box center [321, 346] width 465 height 15
click at [123, 340] on link "Ad Set Name ↓" at bounding box center [321, 346] width 465 height 15
click at [61, 346] on icon at bounding box center [61, 345] width 14 height 14
click at [0, 0] on input "checkbox" at bounding box center [0, 0] width 0 height 0
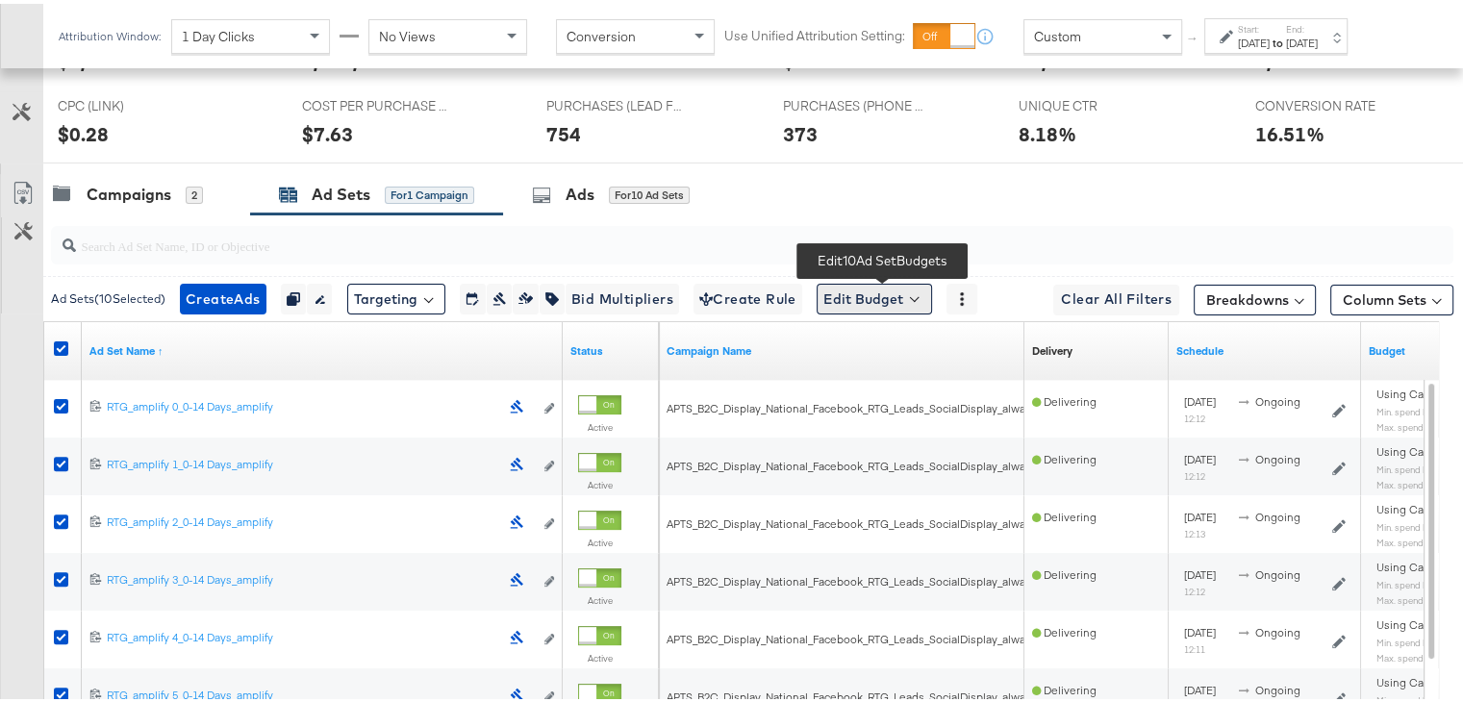
click at [854, 289] on button "Edit Budget" at bounding box center [873, 295] width 115 height 31
click at [890, 386] on span "Edit Ad Set Spend Limits" at bounding box center [896, 383] width 142 height 25
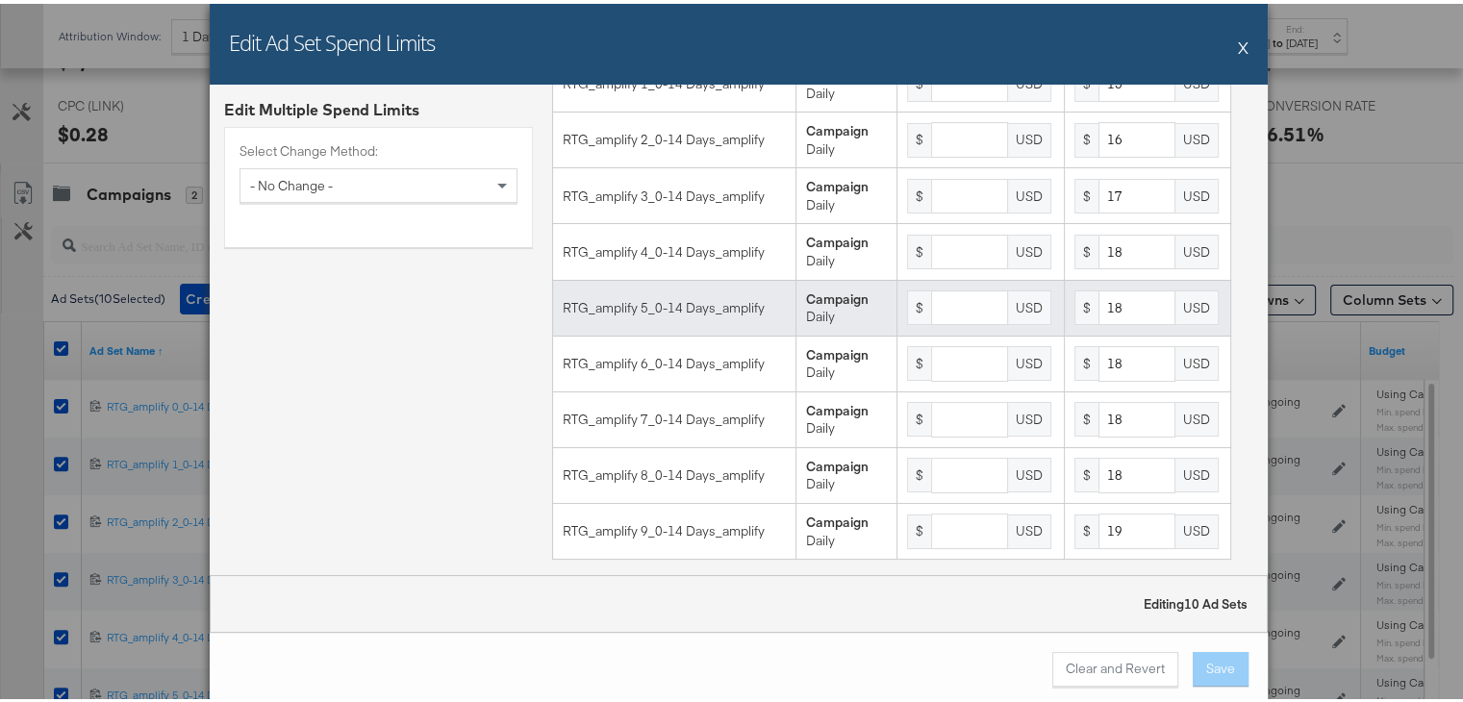
scroll to position [209, 0]
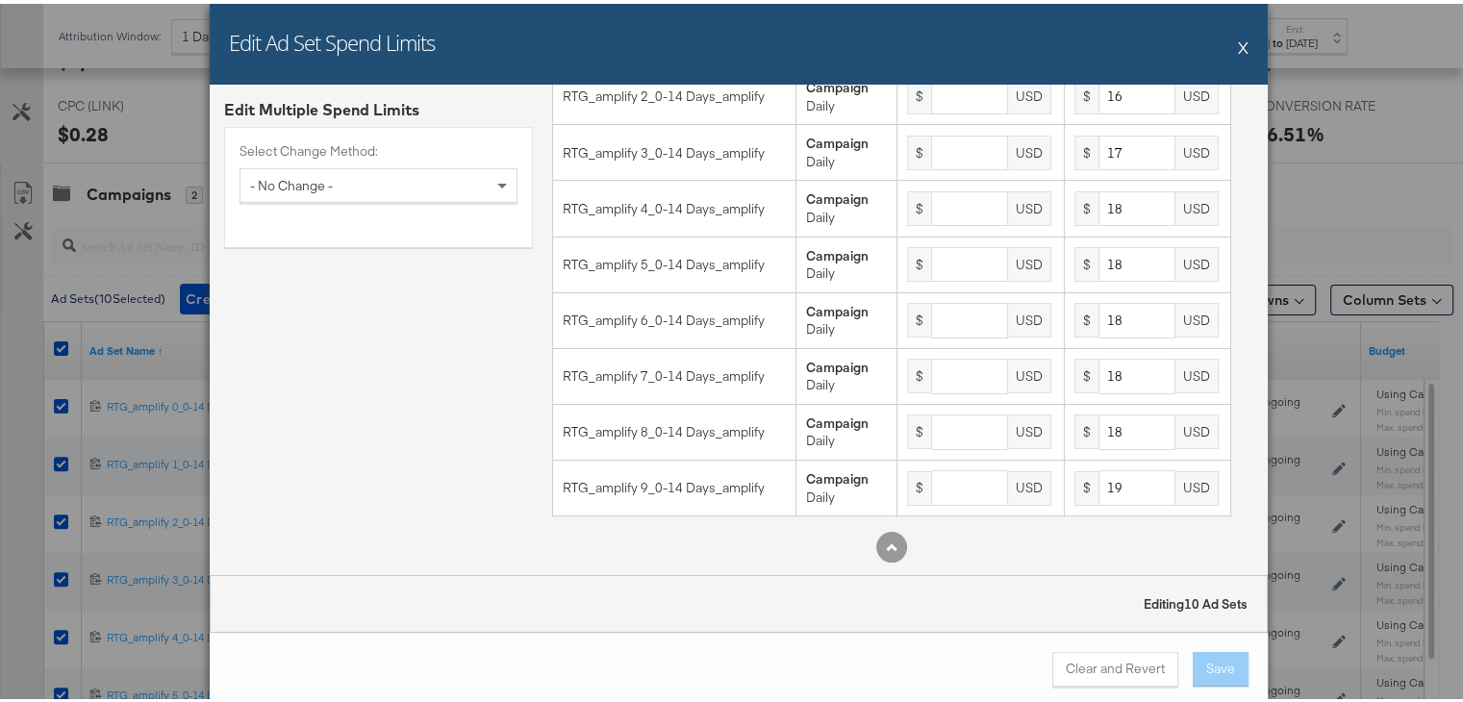
click at [1239, 41] on button "X" at bounding box center [1243, 43] width 11 height 38
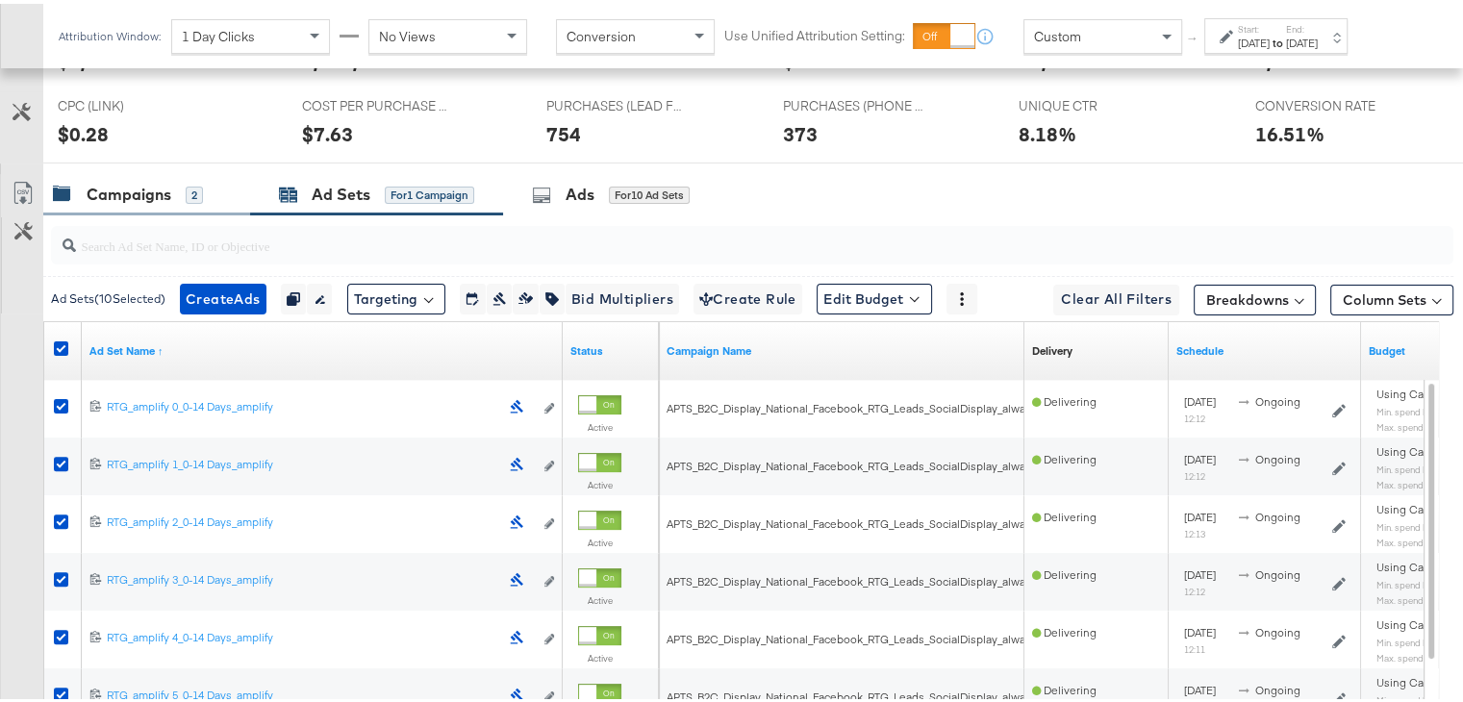
click at [109, 193] on div "Campaigns" at bounding box center [129, 191] width 85 height 22
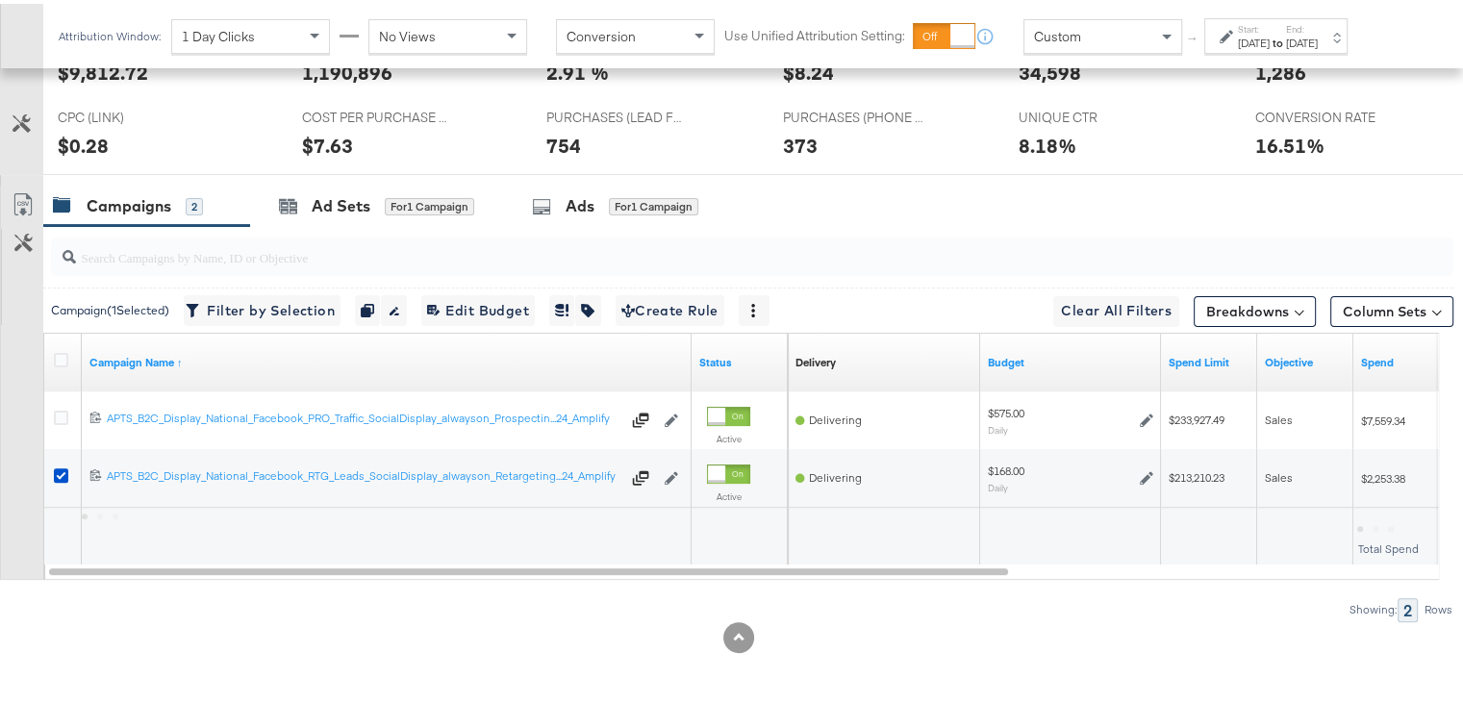
scroll to position [481, 0]
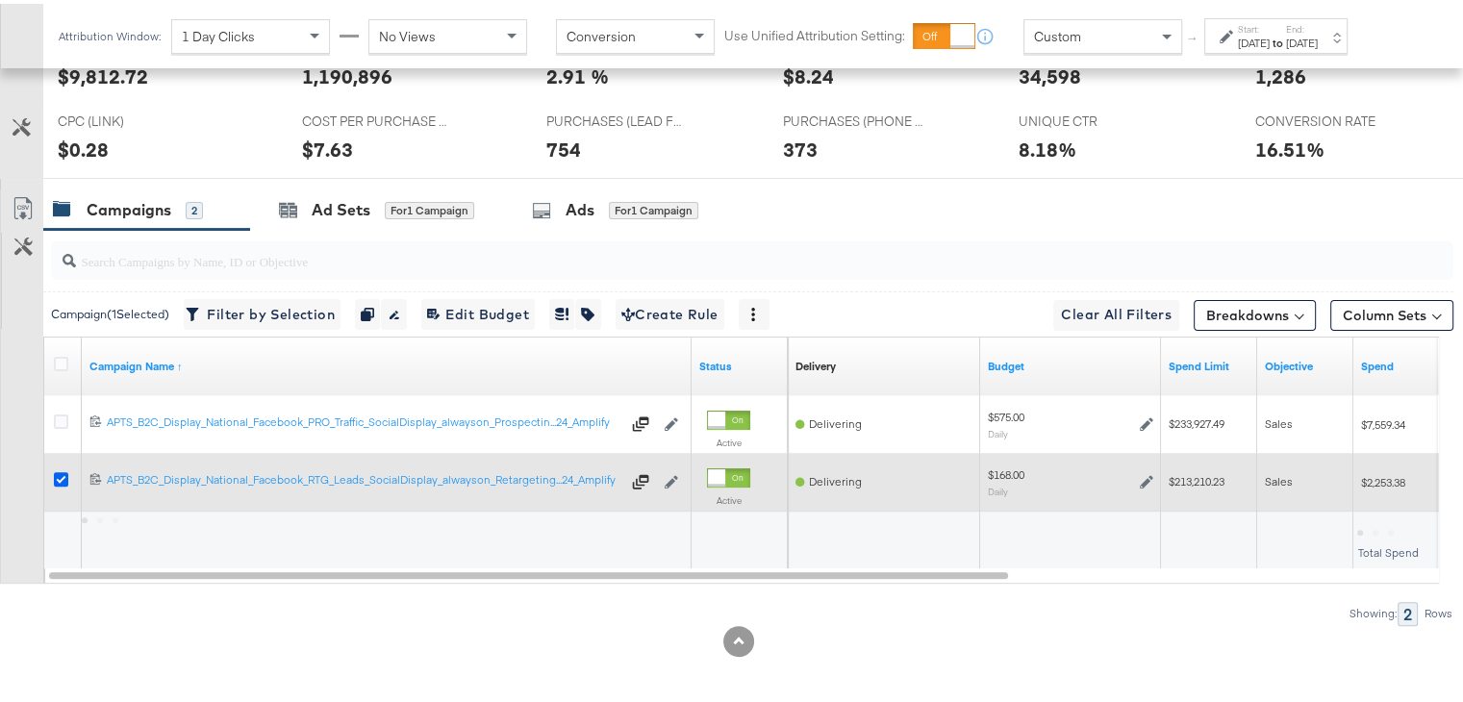
click at [61, 470] on icon at bounding box center [61, 475] width 14 height 14
click at [0, 0] on input "checkbox" at bounding box center [0, 0] width 0 height 0
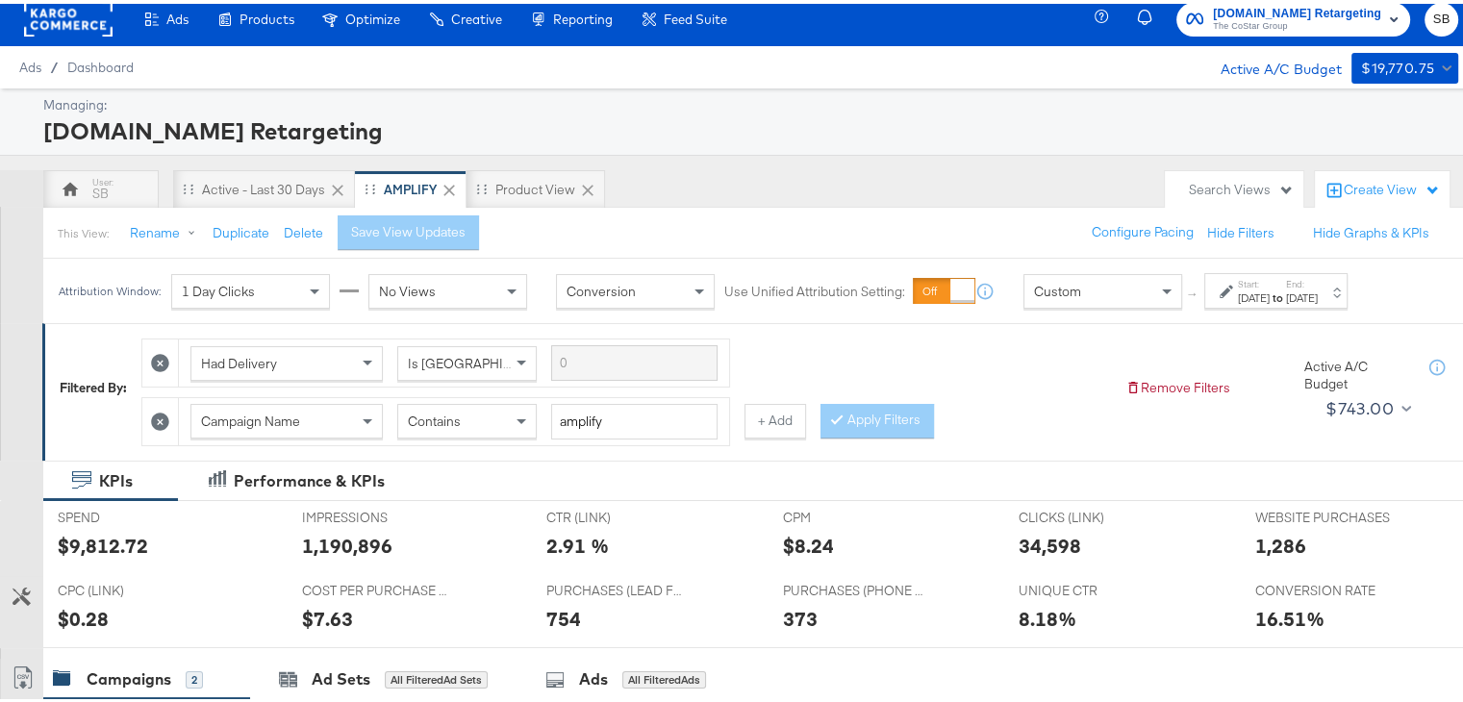
scroll to position [0, 0]
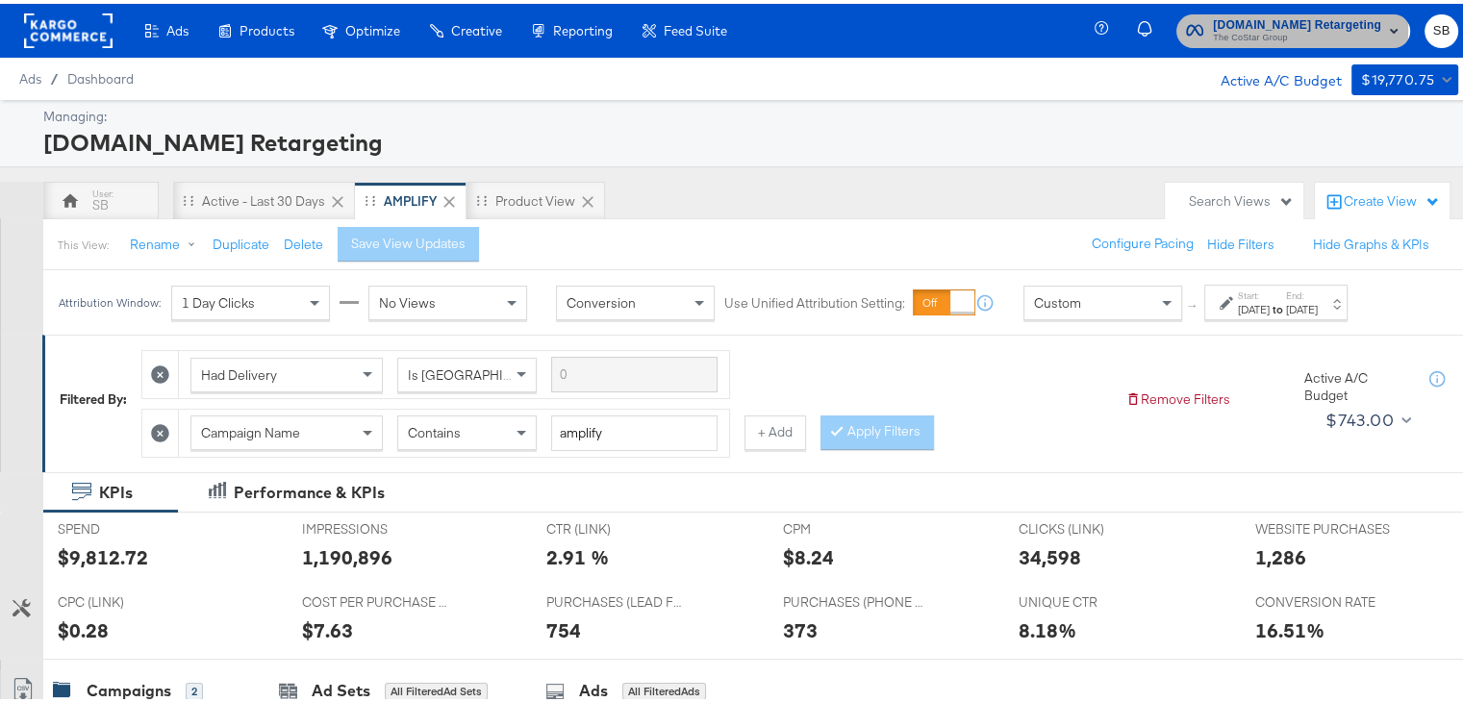
click at [1271, 27] on span "The CoStar Group" at bounding box center [1297, 34] width 168 height 15
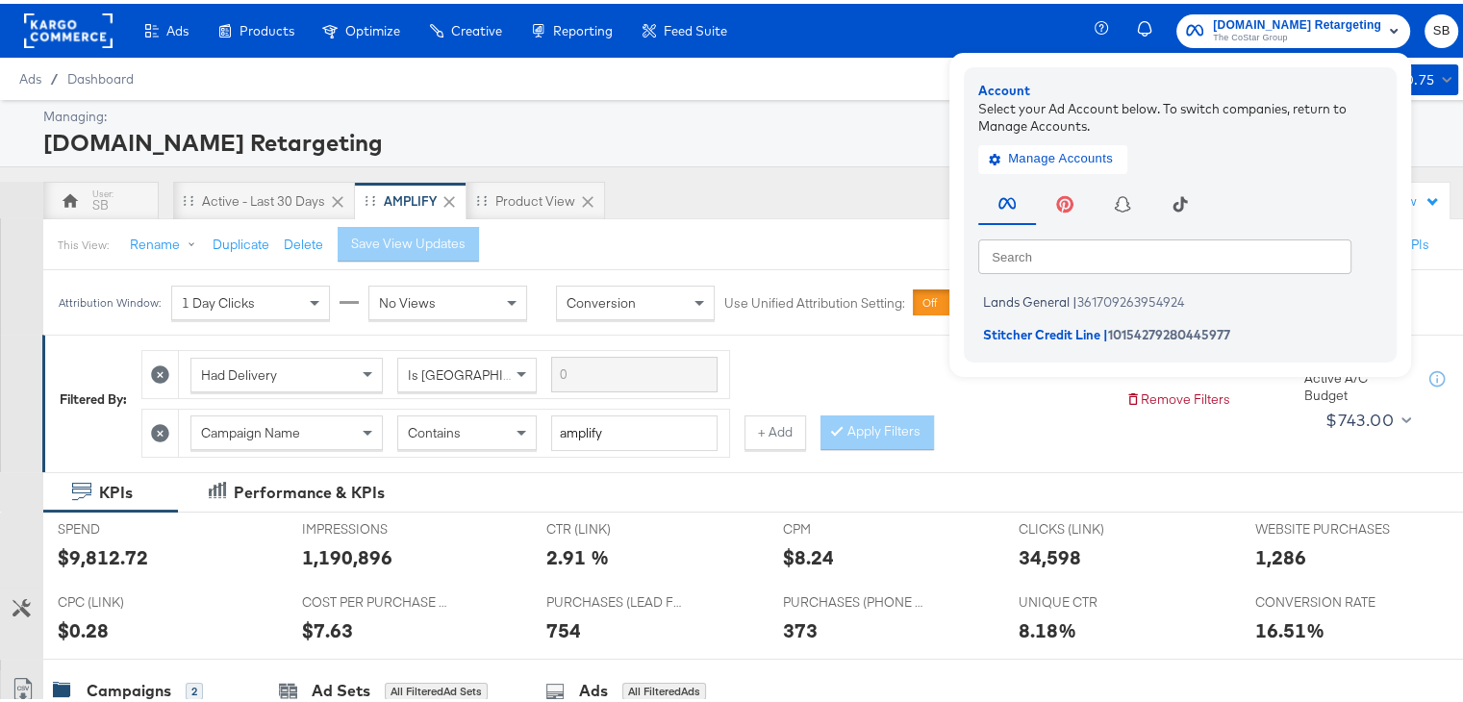
click at [63, 20] on rect at bounding box center [68, 27] width 88 height 35
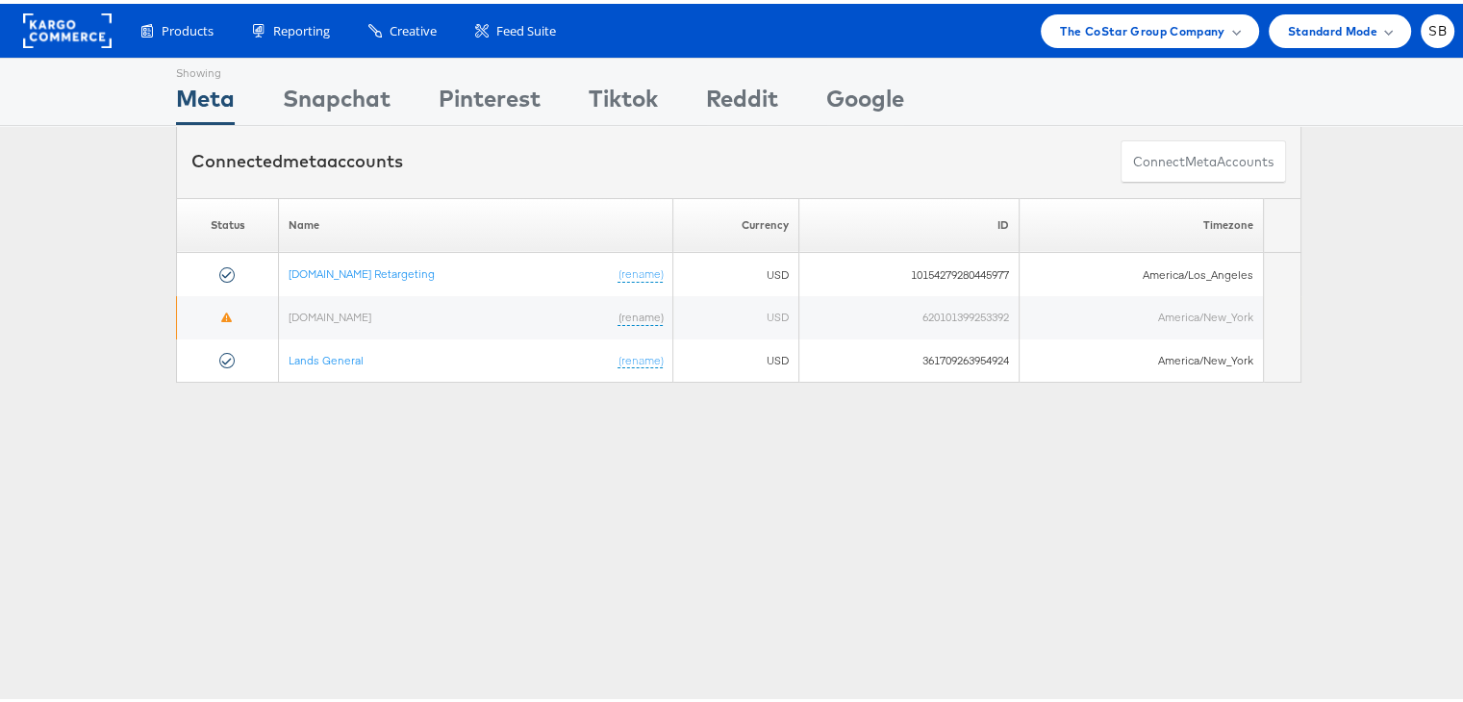
click at [42, 13] on rect at bounding box center [67, 27] width 88 height 35
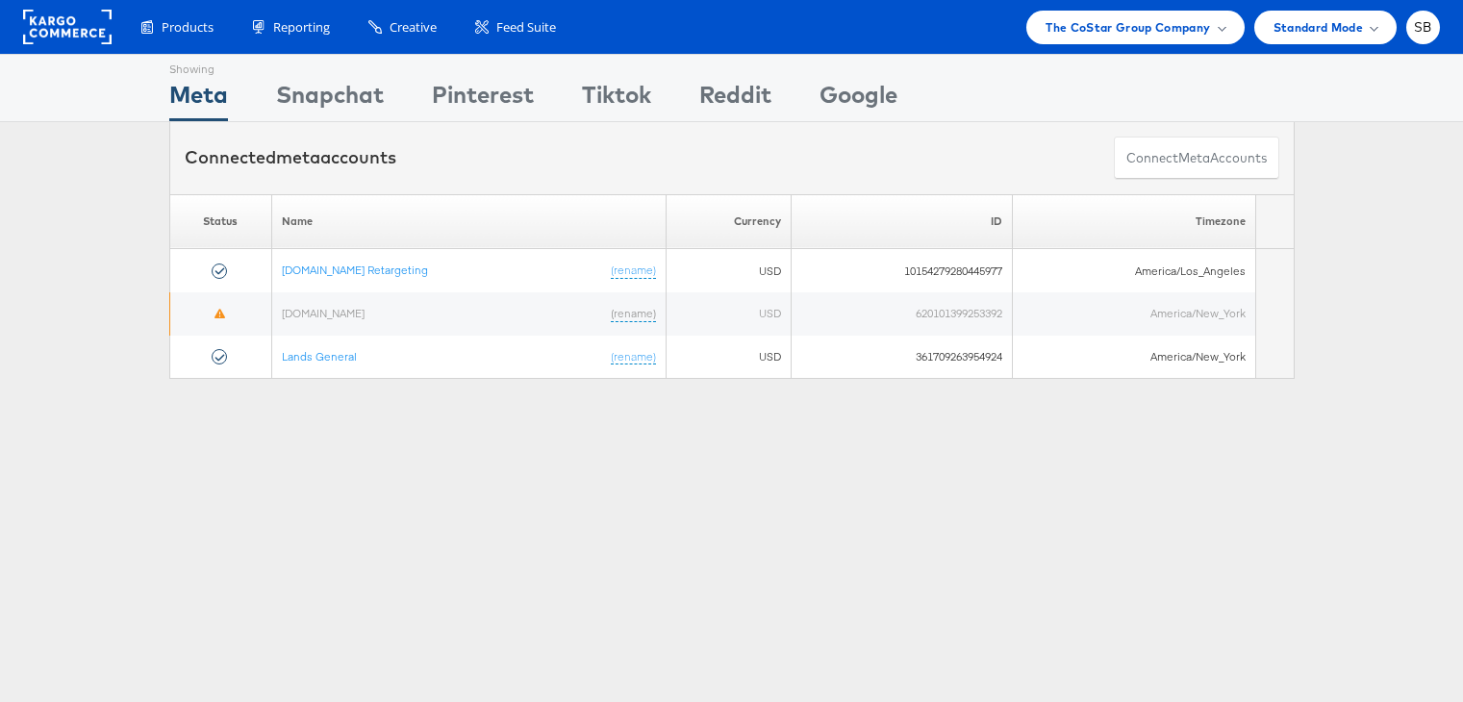
click at [1158, 32] on span "The CoStar Group Company" at bounding box center [1127, 27] width 164 height 20
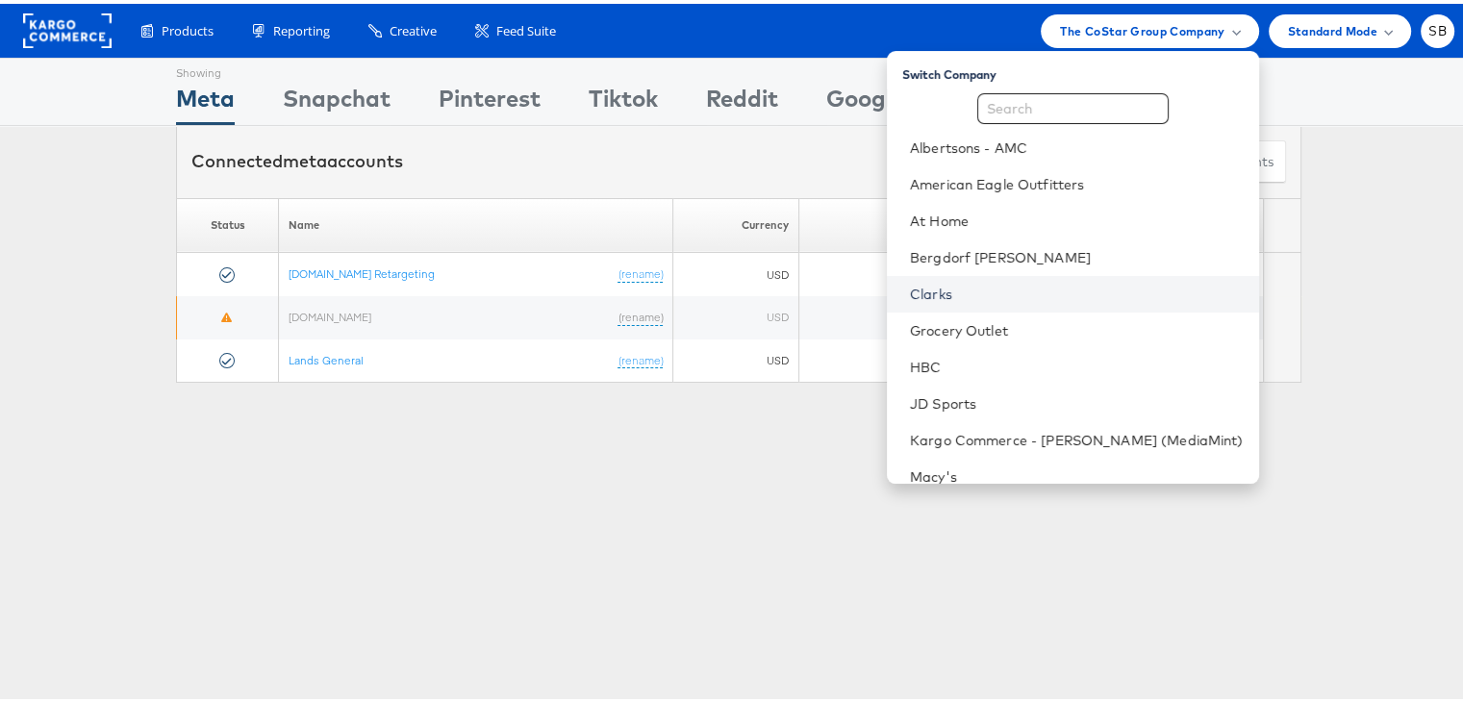
click at [968, 297] on link "Clarks" at bounding box center [1077, 290] width 334 height 19
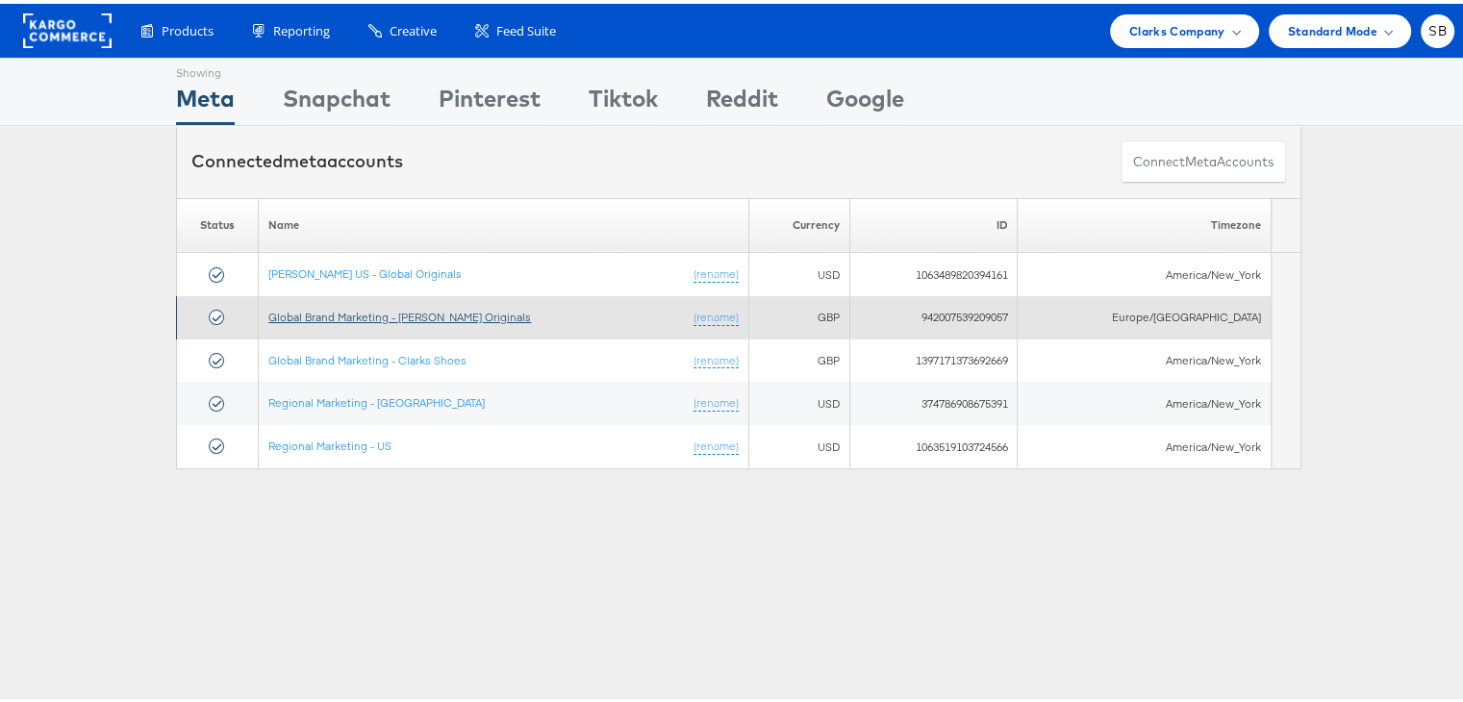
click at [359, 313] on link "Global Brand Marketing - Clarks Originals" at bounding box center [399, 313] width 263 height 14
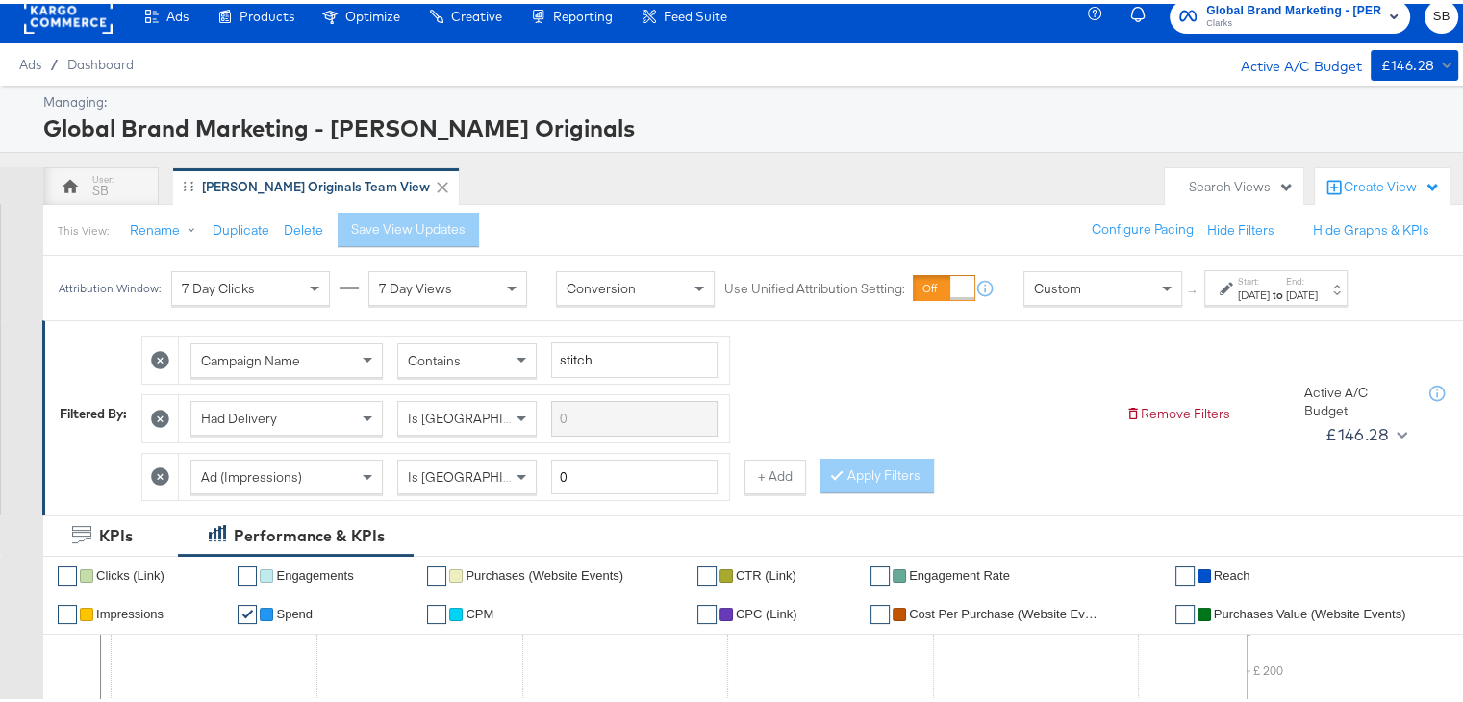
scroll to position [17, 0]
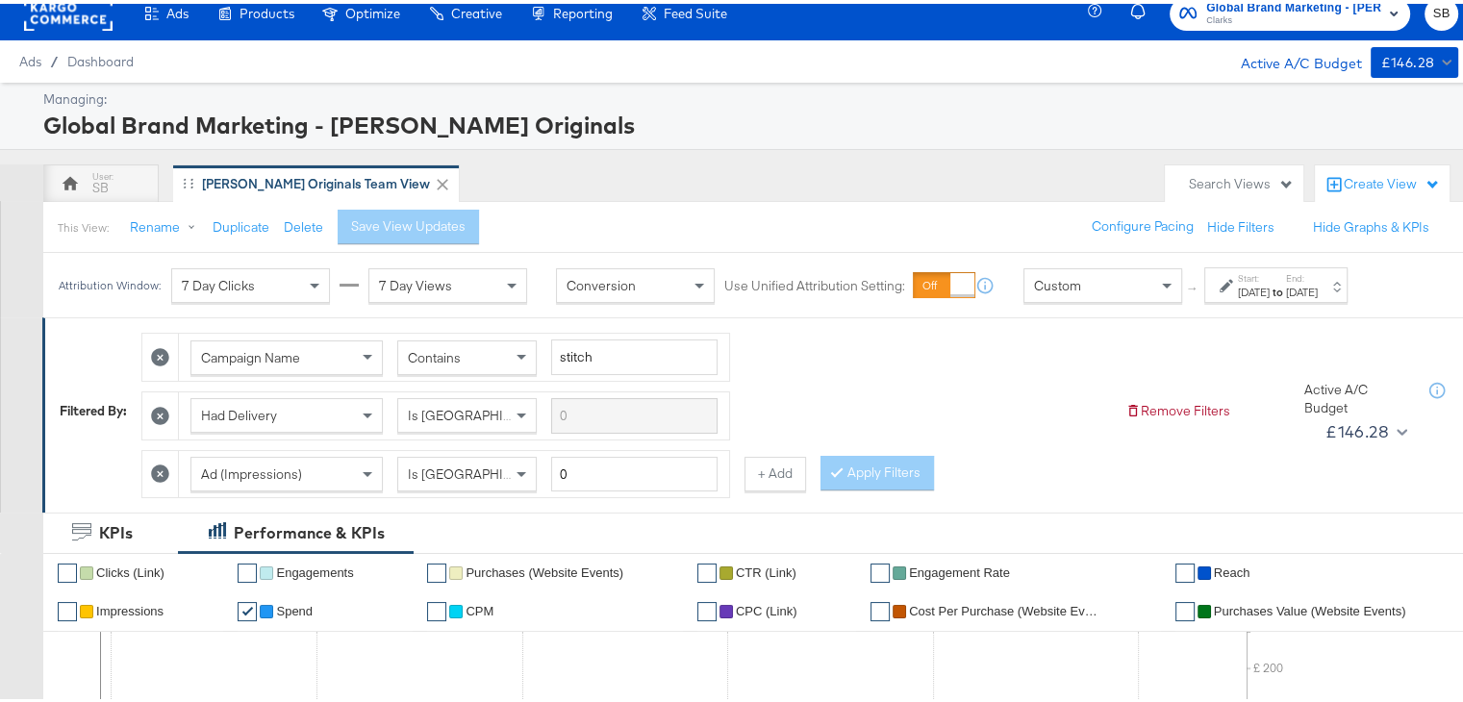
click at [1269, 284] on div "[DATE]" at bounding box center [1254, 288] width 32 height 15
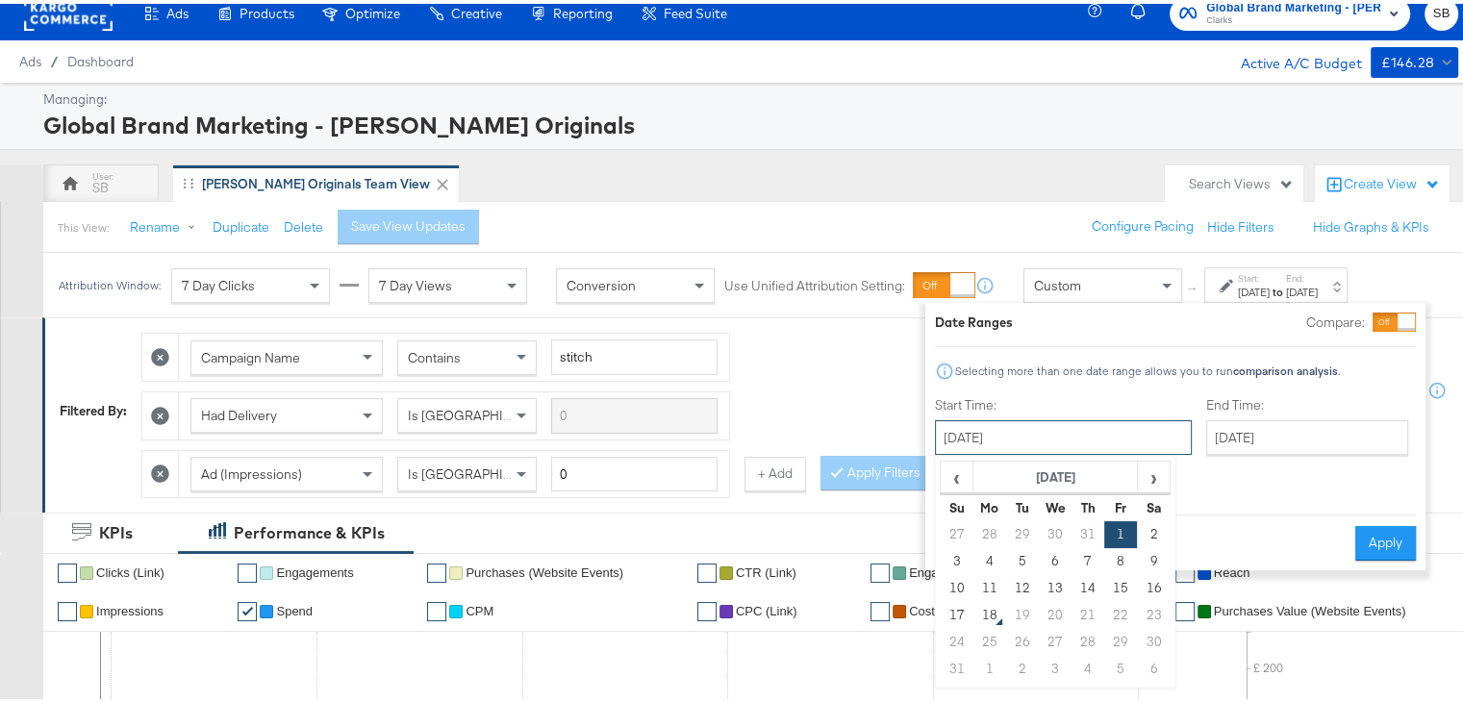
click at [1033, 440] on input "[DATE]" at bounding box center [1063, 433] width 257 height 35
click at [1118, 579] on td "15" at bounding box center [1120, 584] width 33 height 27
type input "[DATE]"
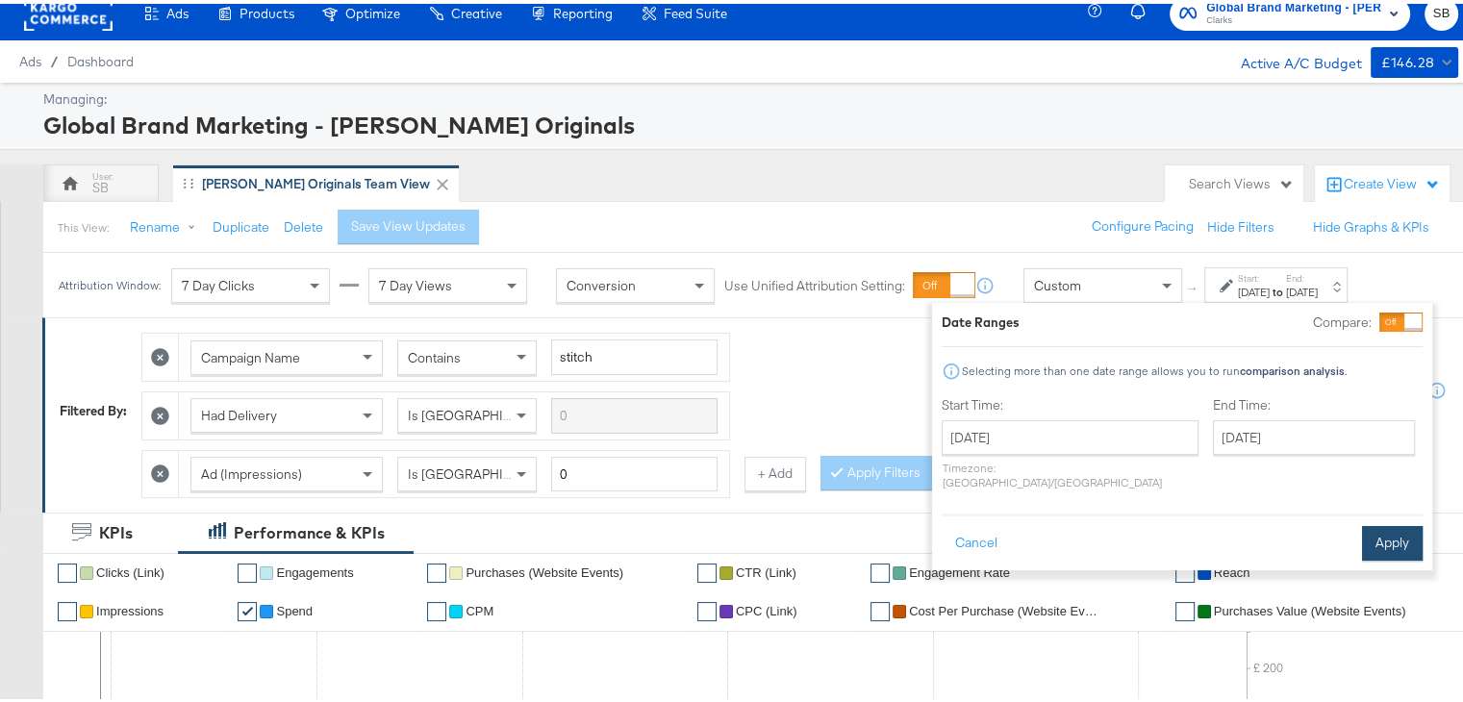
click at [1370, 522] on button "Apply" at bounding box center [1392, 539] width 61 height 35
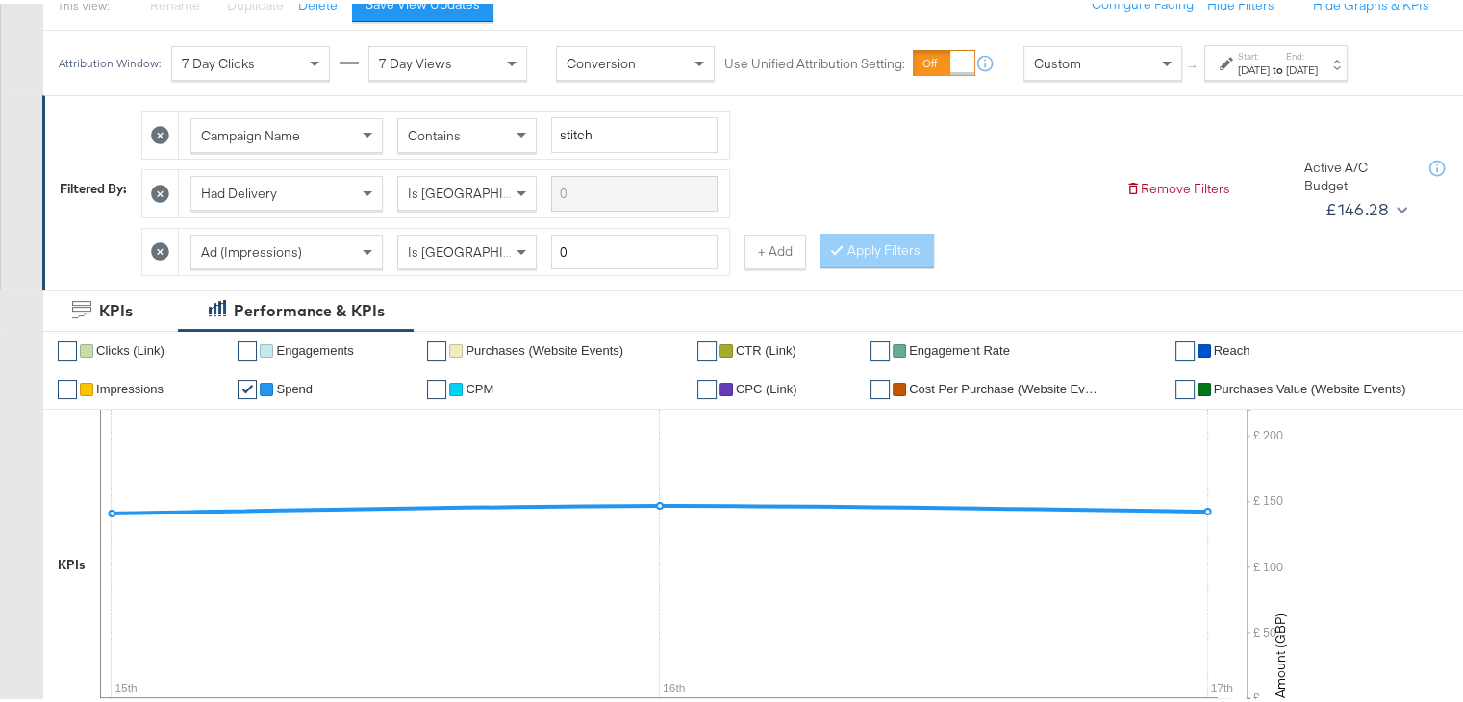
scroll to position [0, 0]
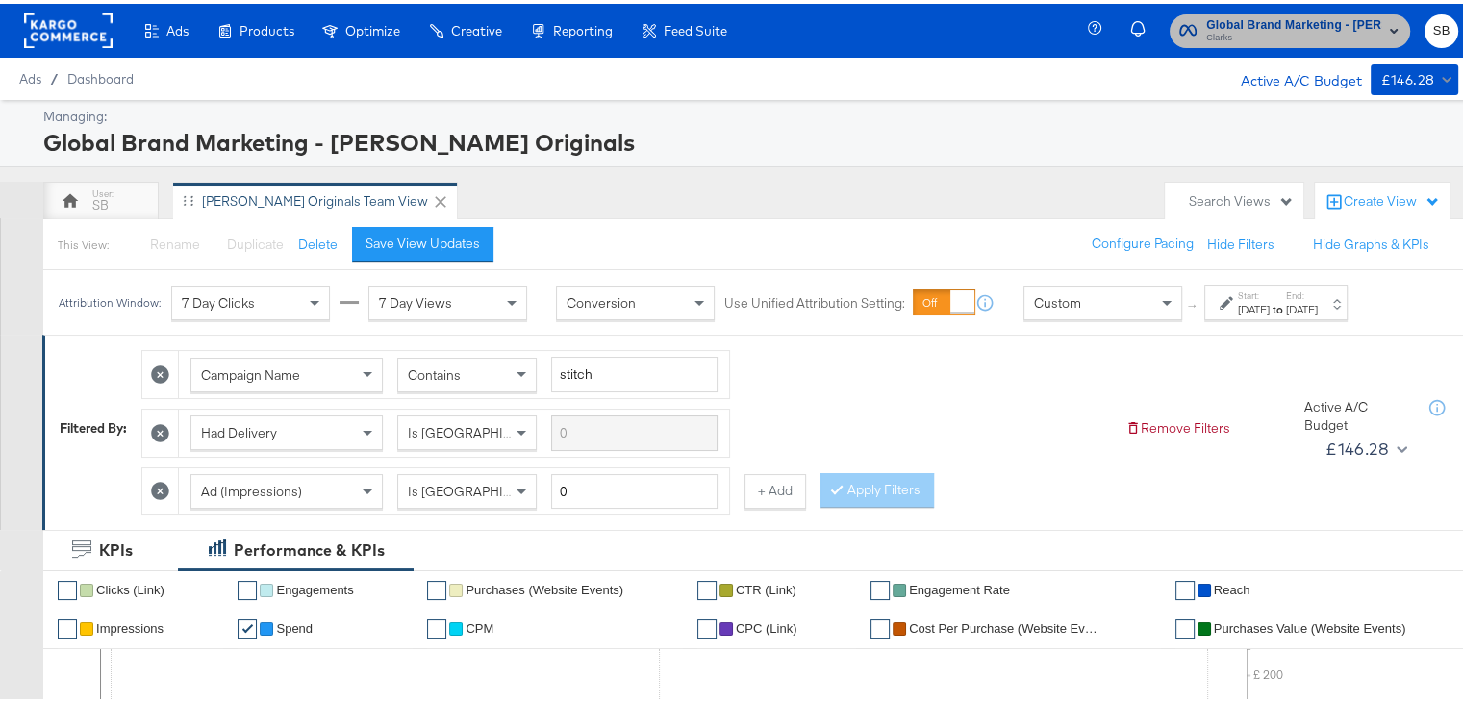
click at [1274, 24] on span "Global Brand Marketing - [PERSON_NAME] Originals" at bounding box center [1293, 22] width 175 height 20
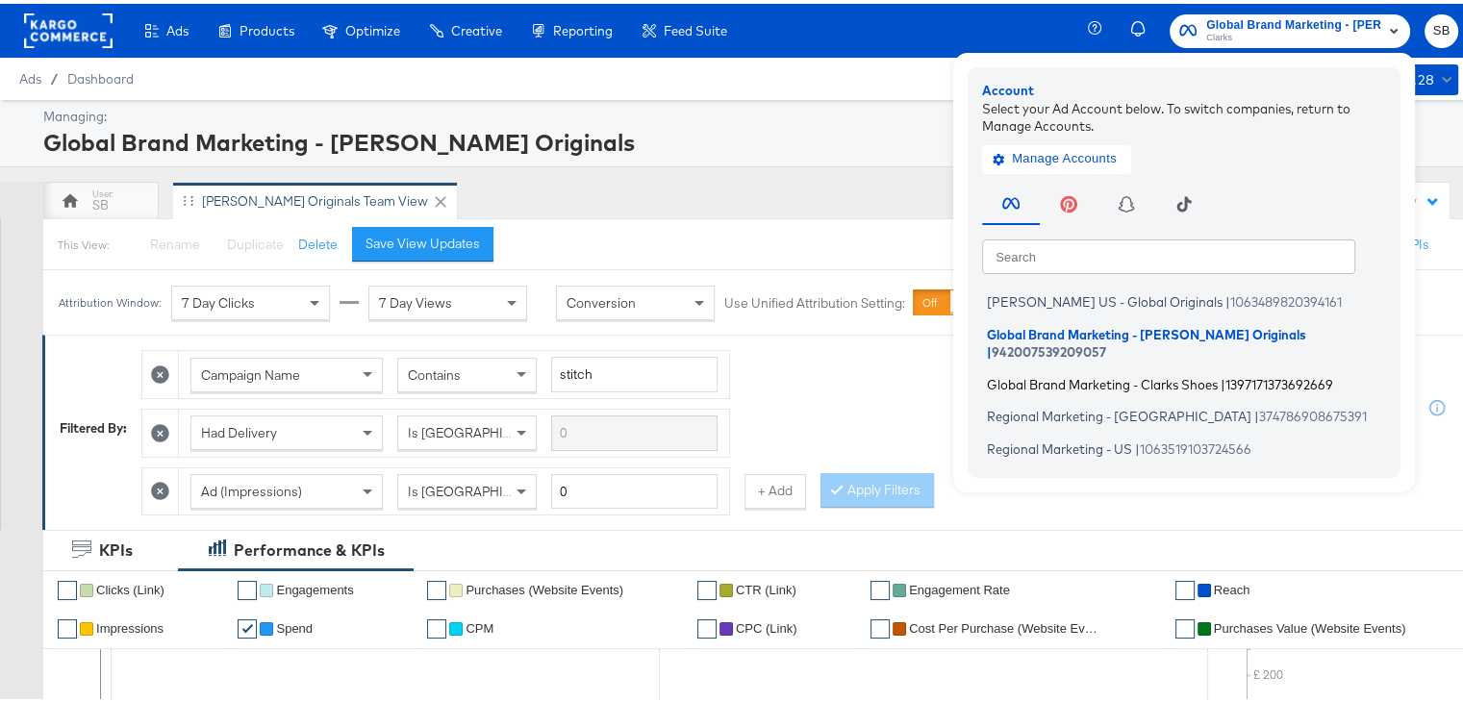
click at [1089, 372] on span "Global Brand Marketing - Clarks Shoes" at bounding box center [1102, 379] width 231 height 15
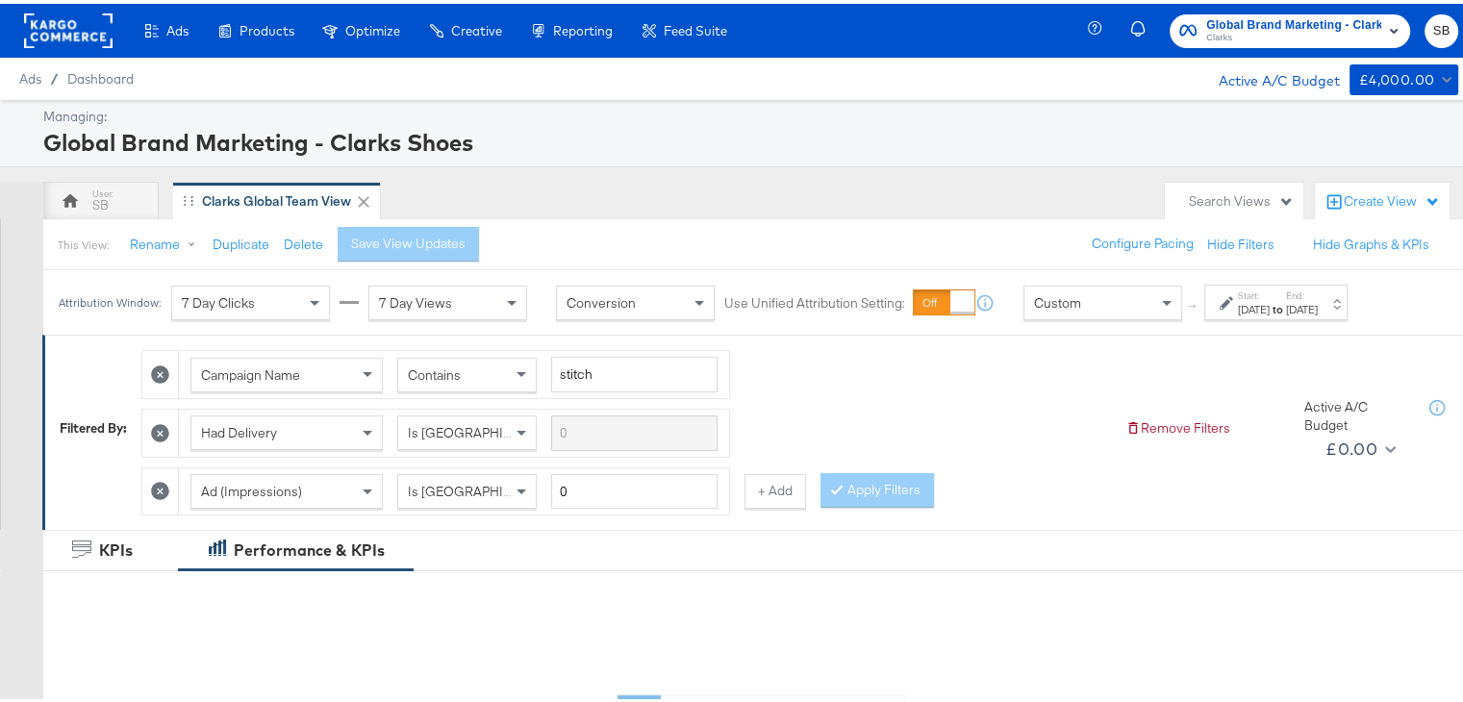
click at [1269, 307] on div "[DATE]" at bounding box center [1254, 305] width 32 height 15
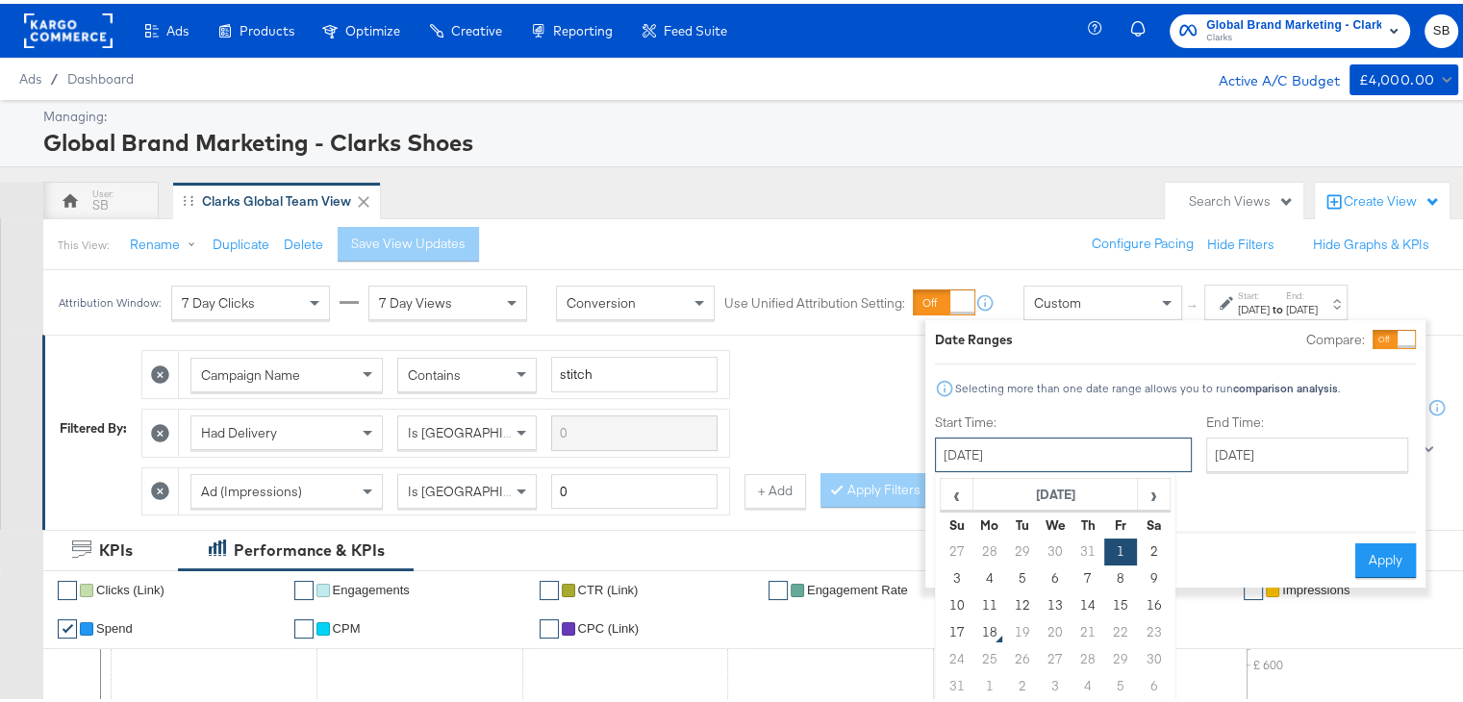
click at [1094, 439] on input "[DATE]" at bounding box center [1063, 451] width 257 height 35
click at [1116, 593] on td "15" at bounding box center [1120, 602] width 33 height 27
type input "[DATE]"
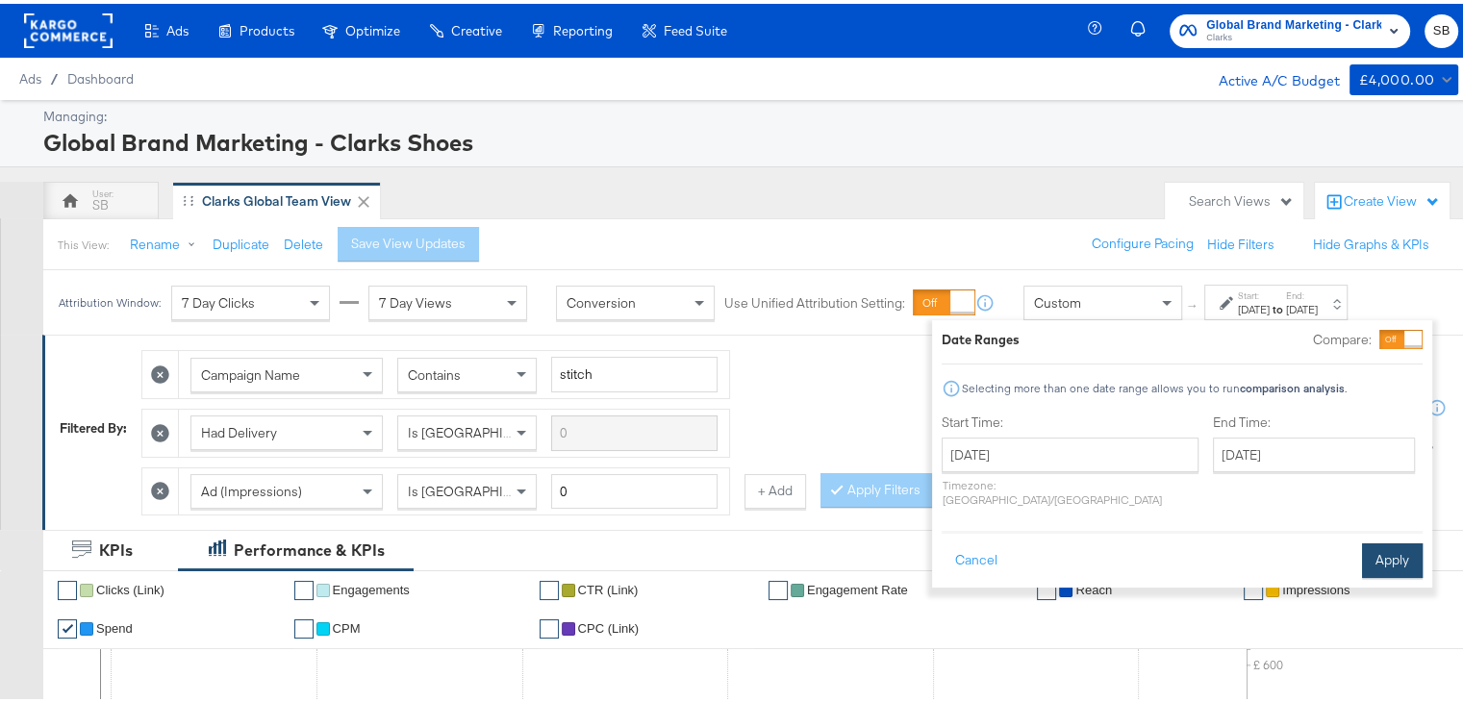
click at [1373, 540] on button "Apply" at bounding box center [1392, 557] width 61 height 35
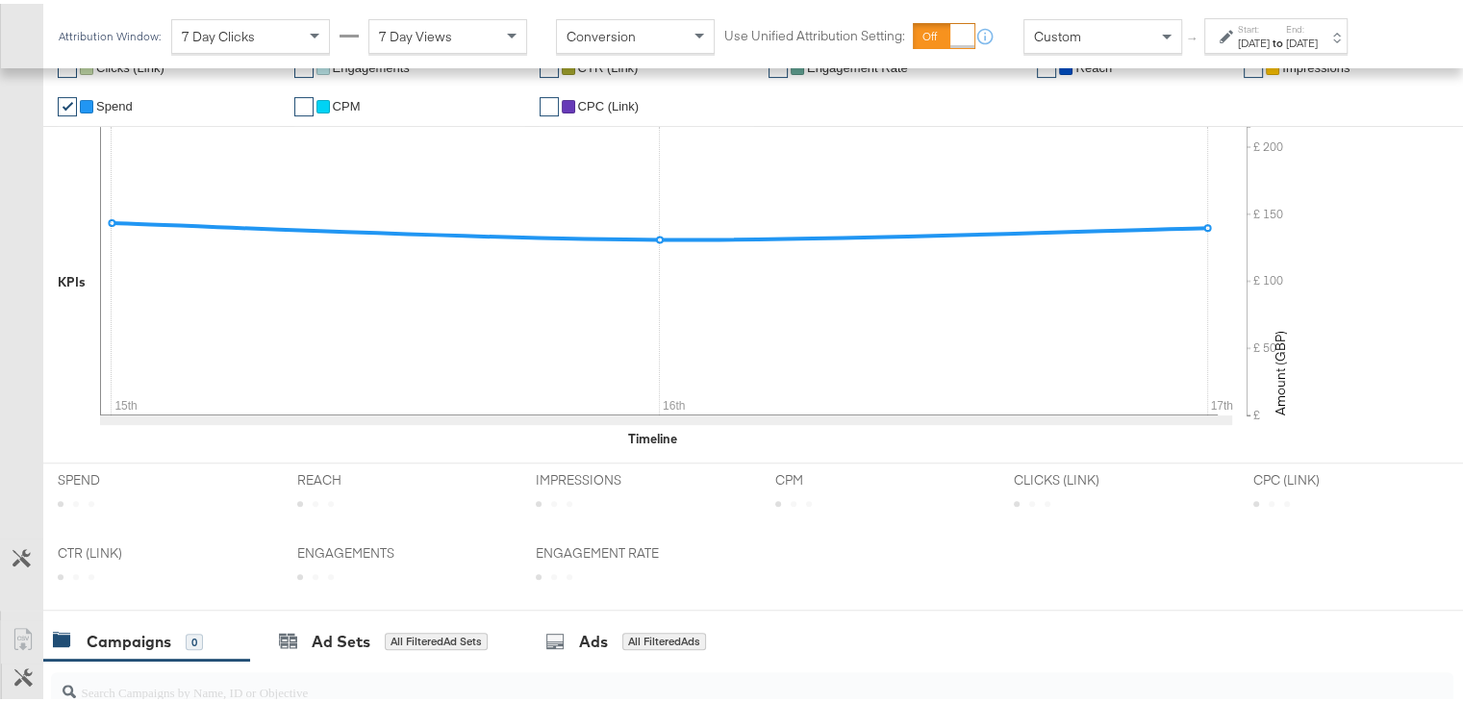
scroll to position [953, 0]
